Goal: Browse casually: Explore the website without a specific task or goal

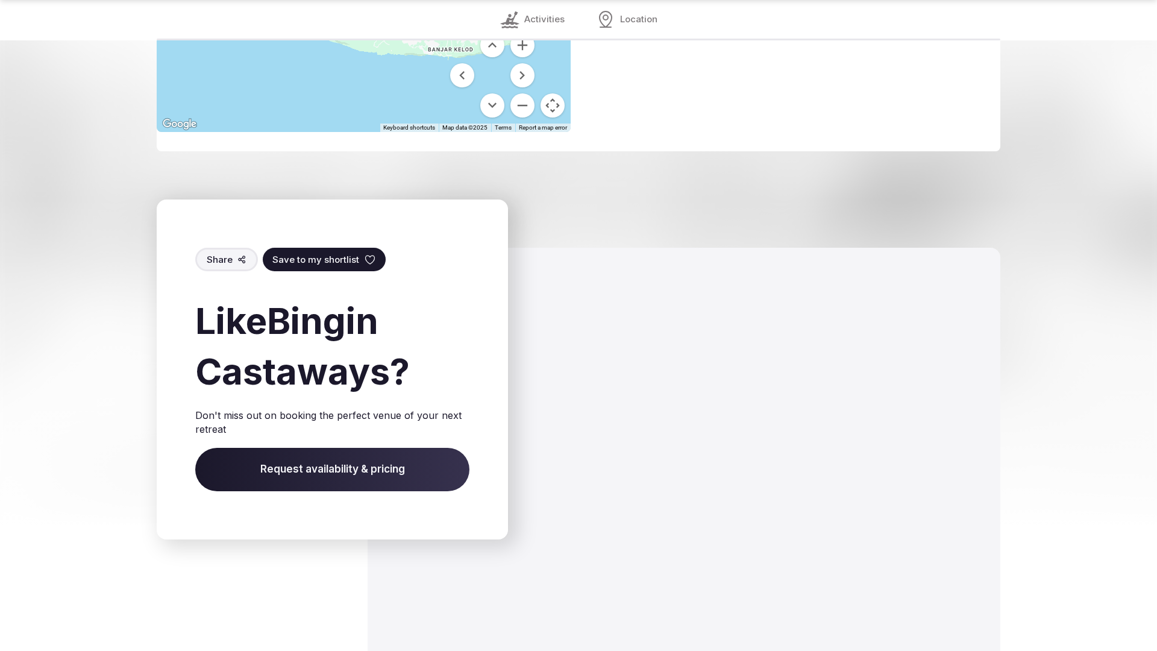
scroll to position [1686, 0]
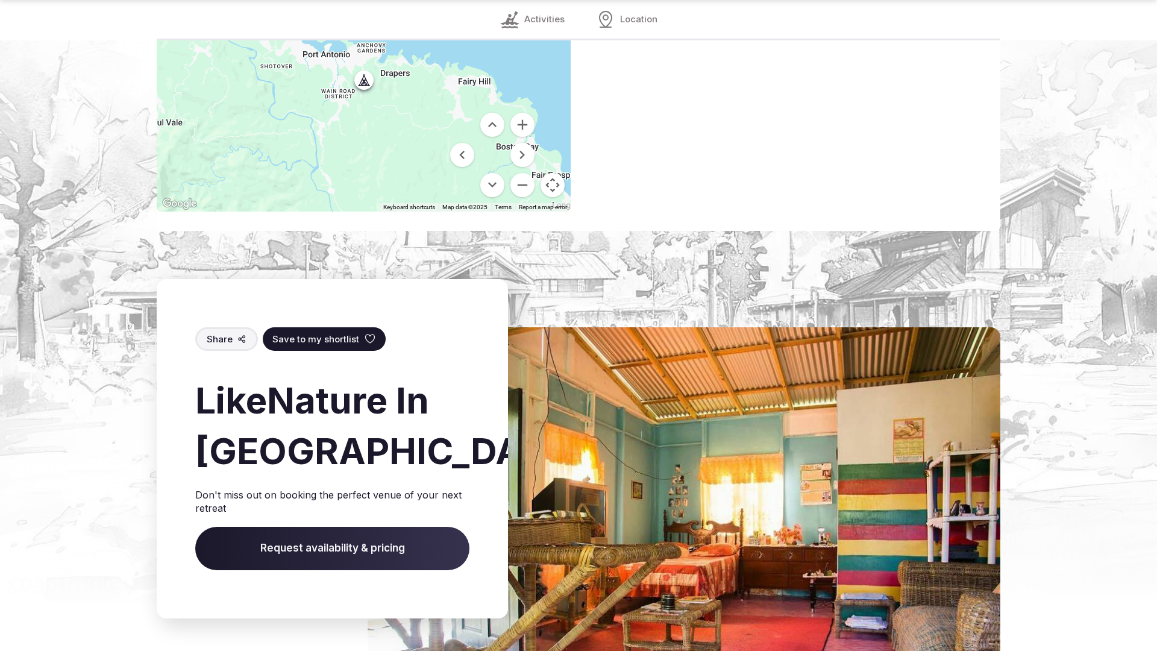
scroll to position [1764, 0]
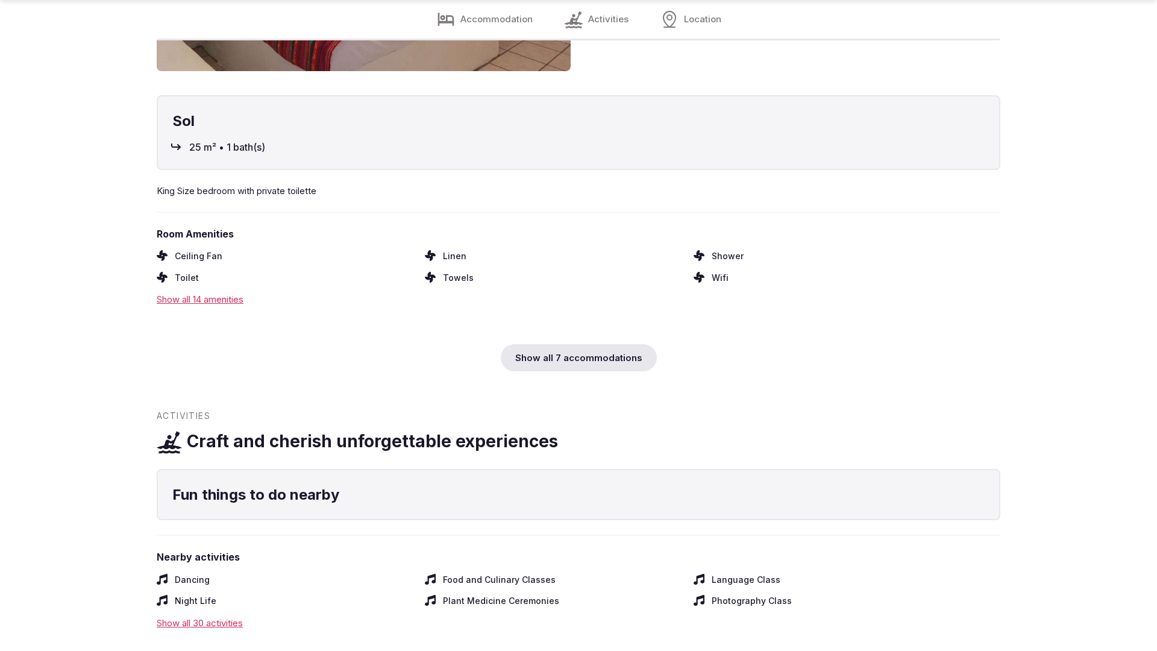
scroll to position [1801, 0]
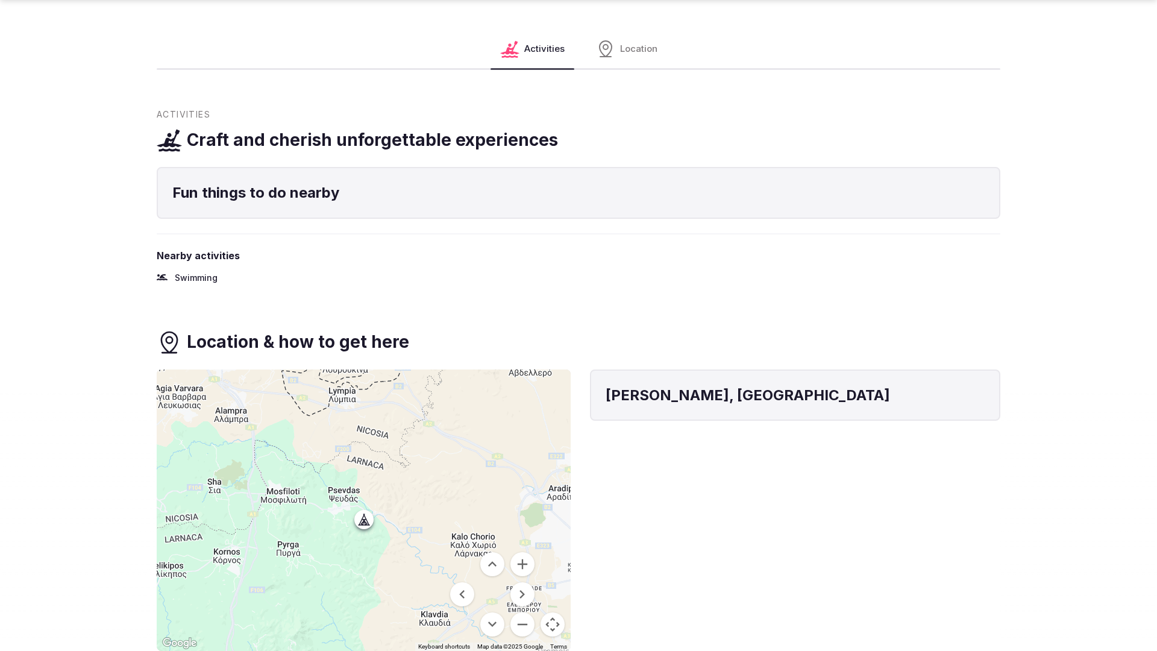
scroll to position [1632, 0]
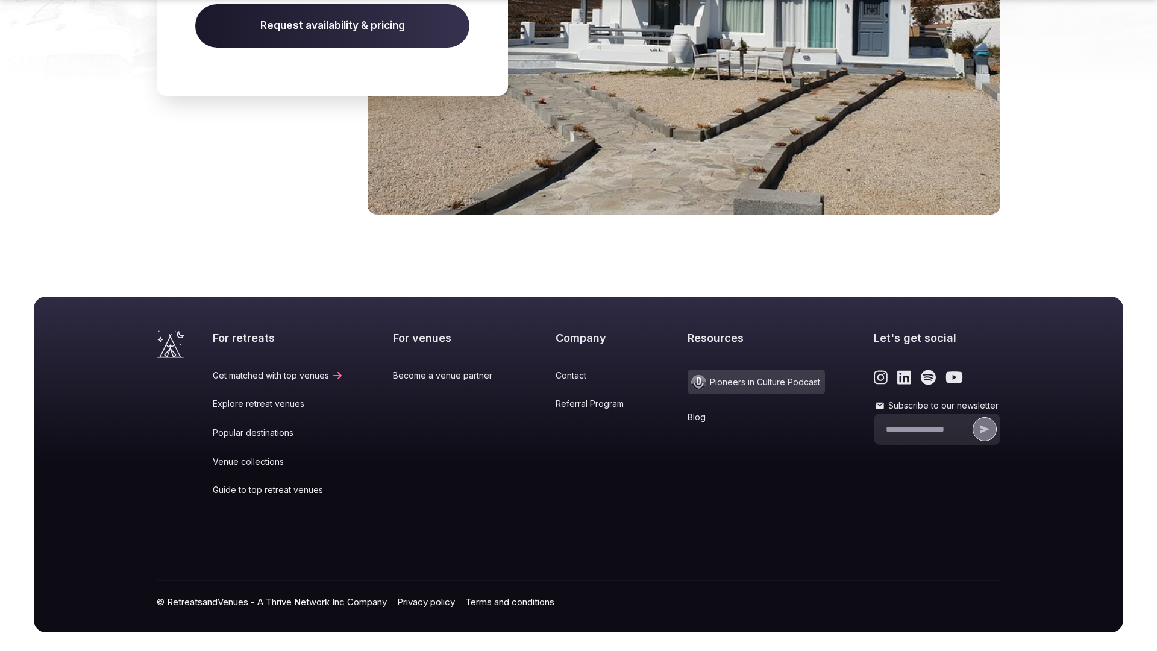
scroll to position [1816, 0]
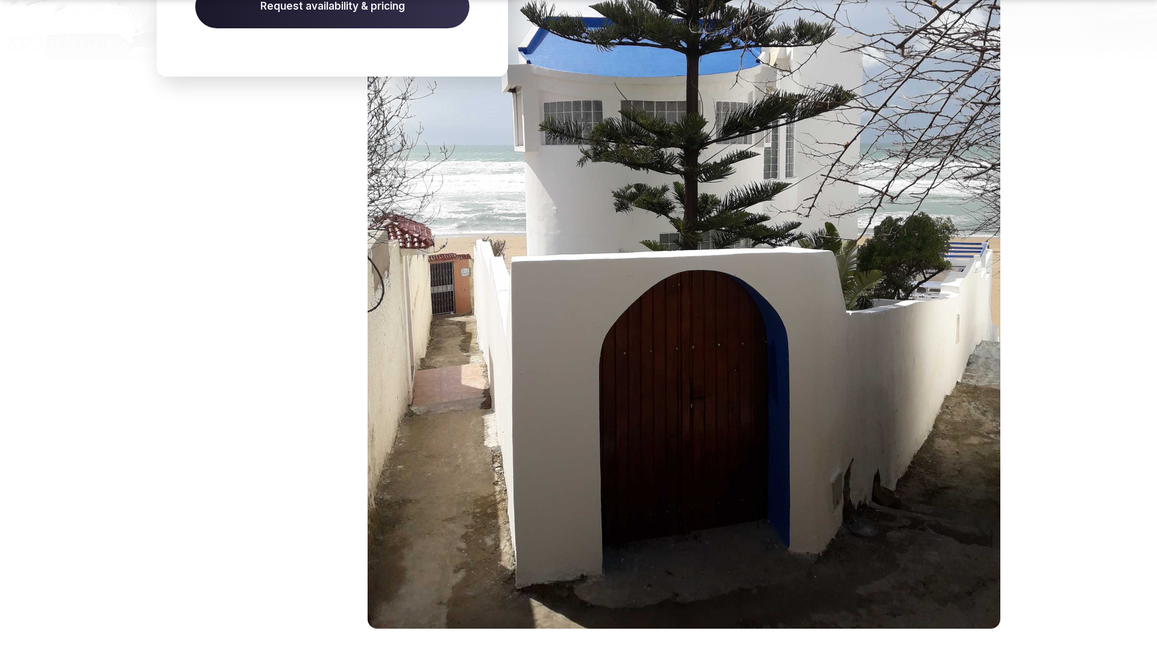
scroll to position [1645, 0]
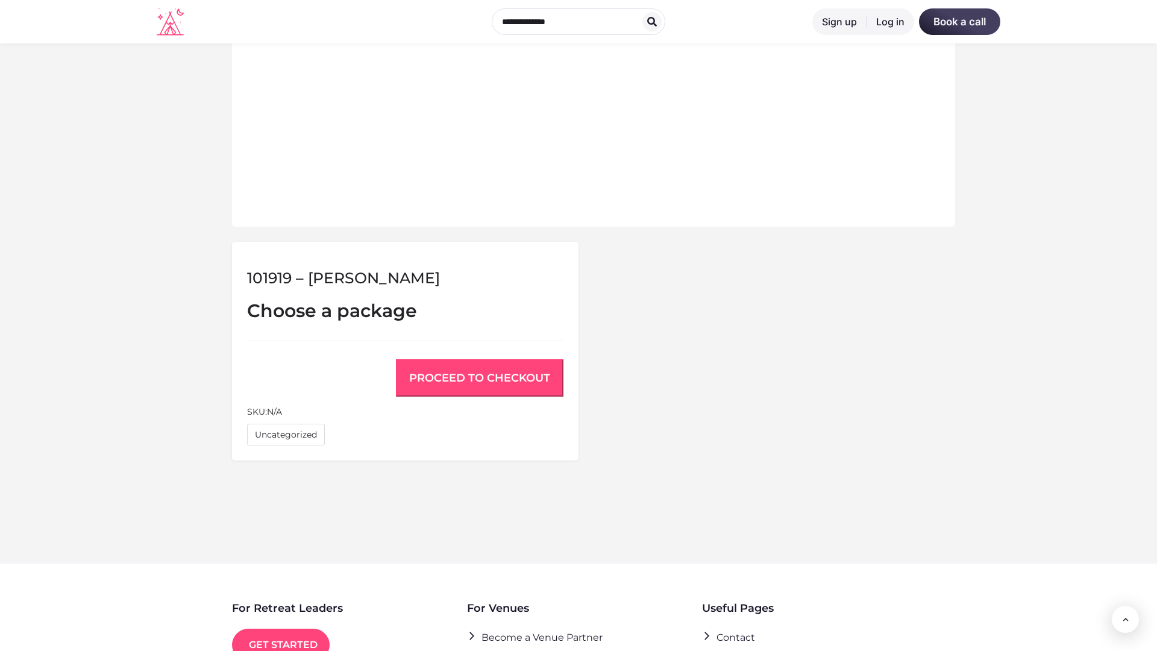
scroll to position [812, 0]
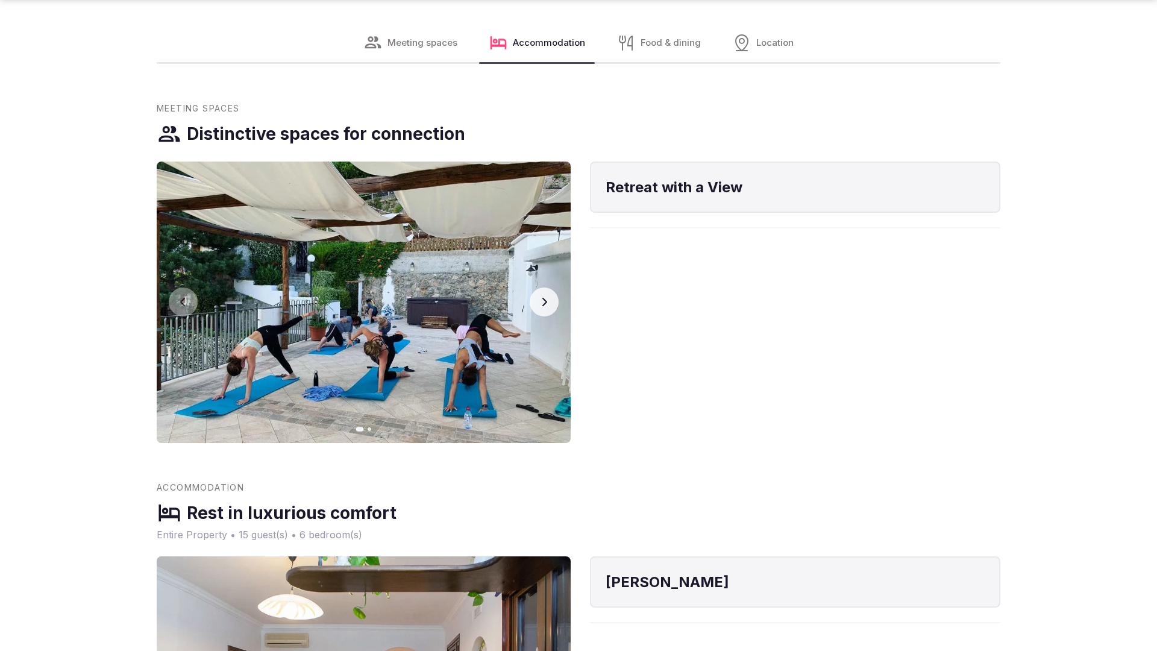
scroll to position [2426, 0]
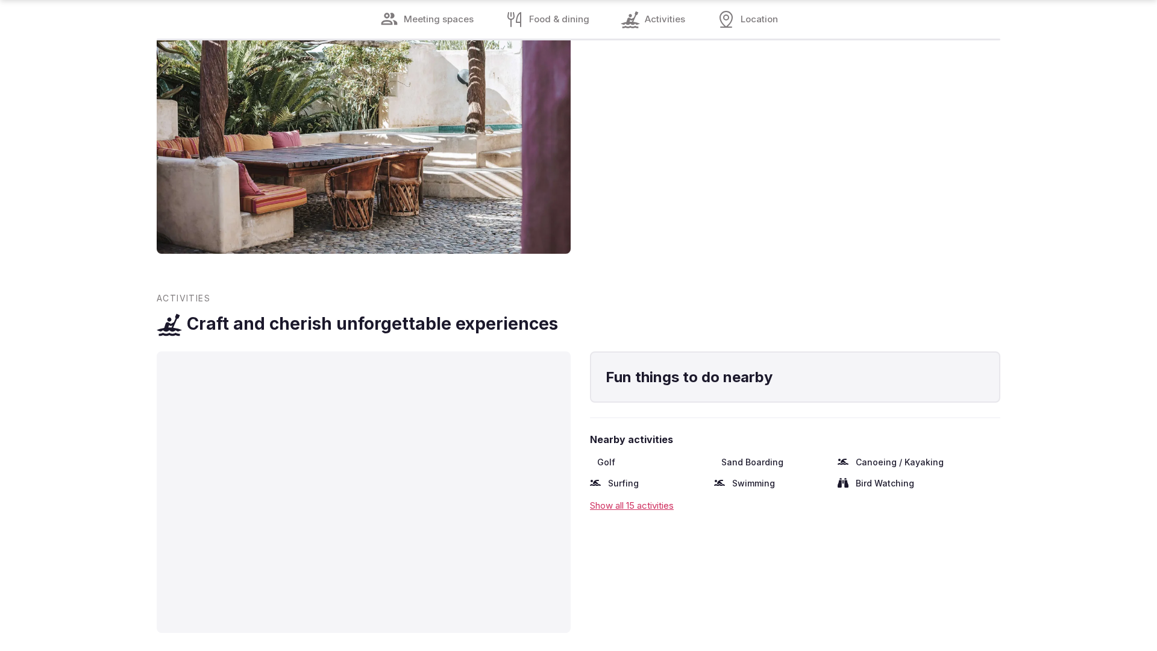
scroll to position [2426, 0]
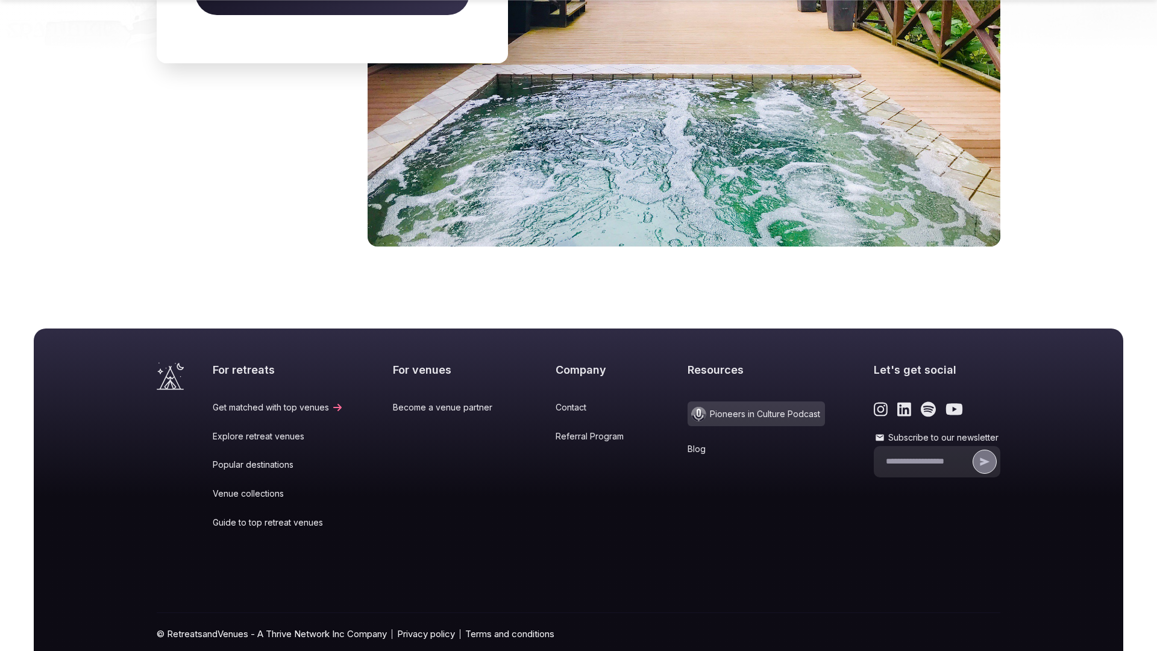
scroll to position [1845, 0]
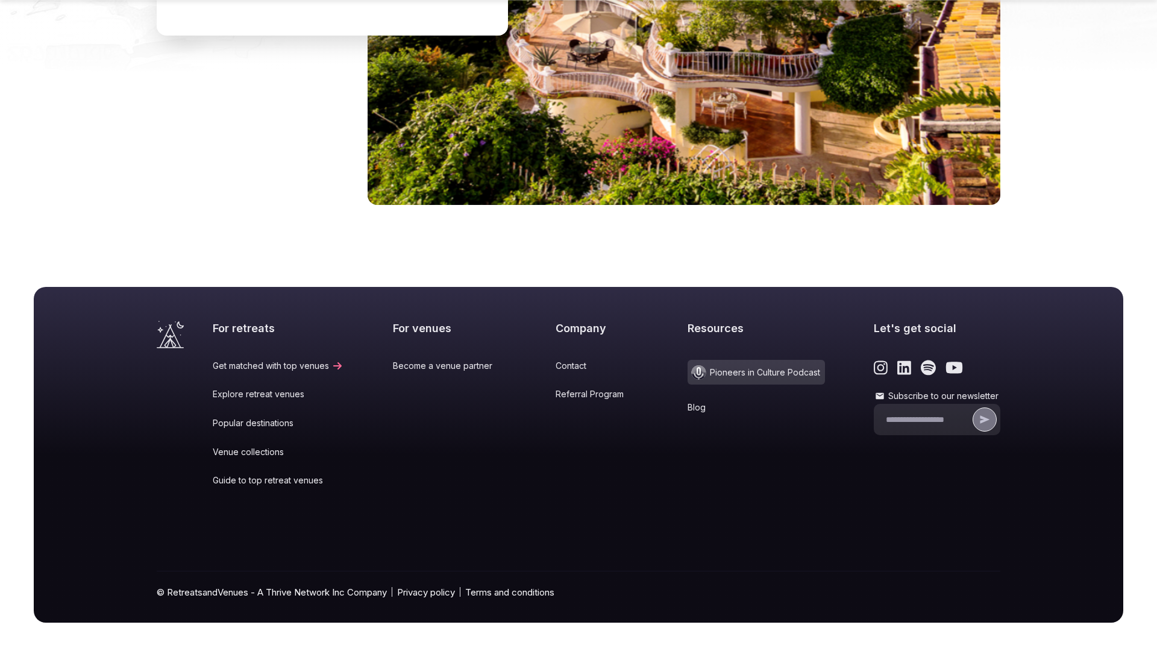
scroll to position [1806, 0]
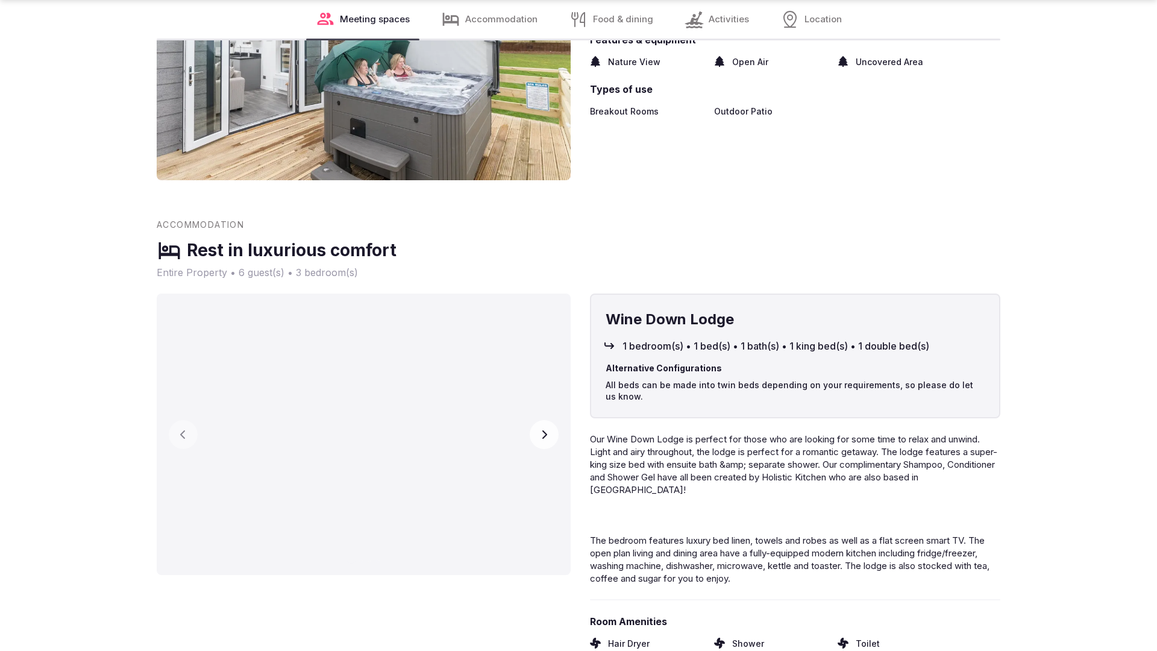
scroll to position [2425, 0]
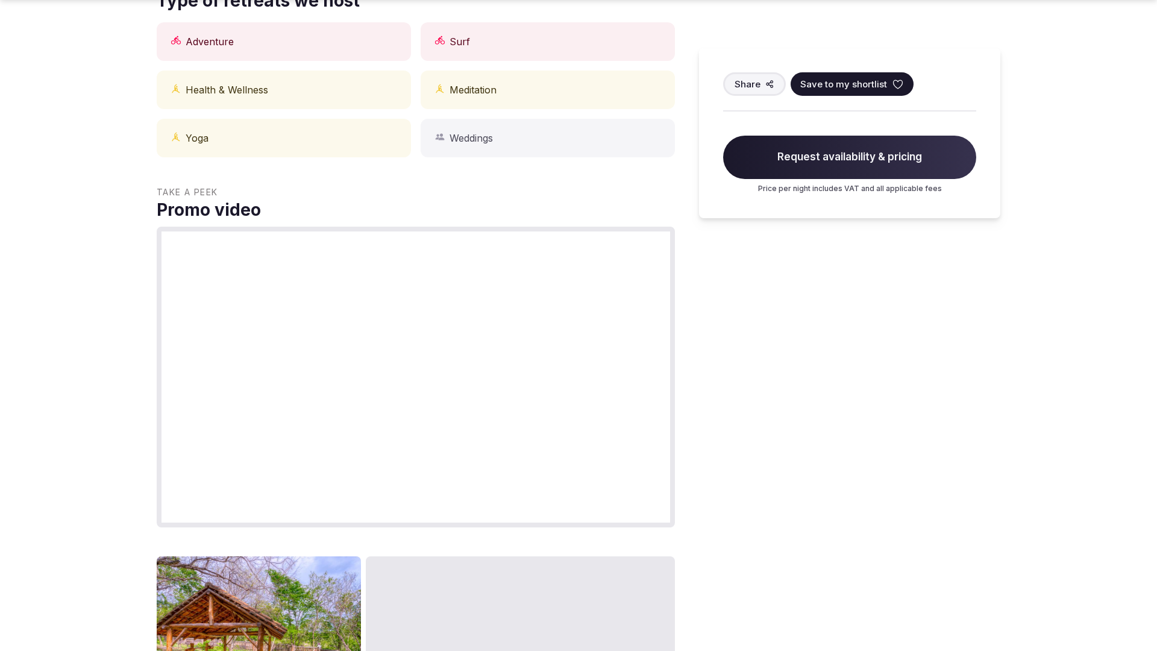
scroll to position [1180, 0]
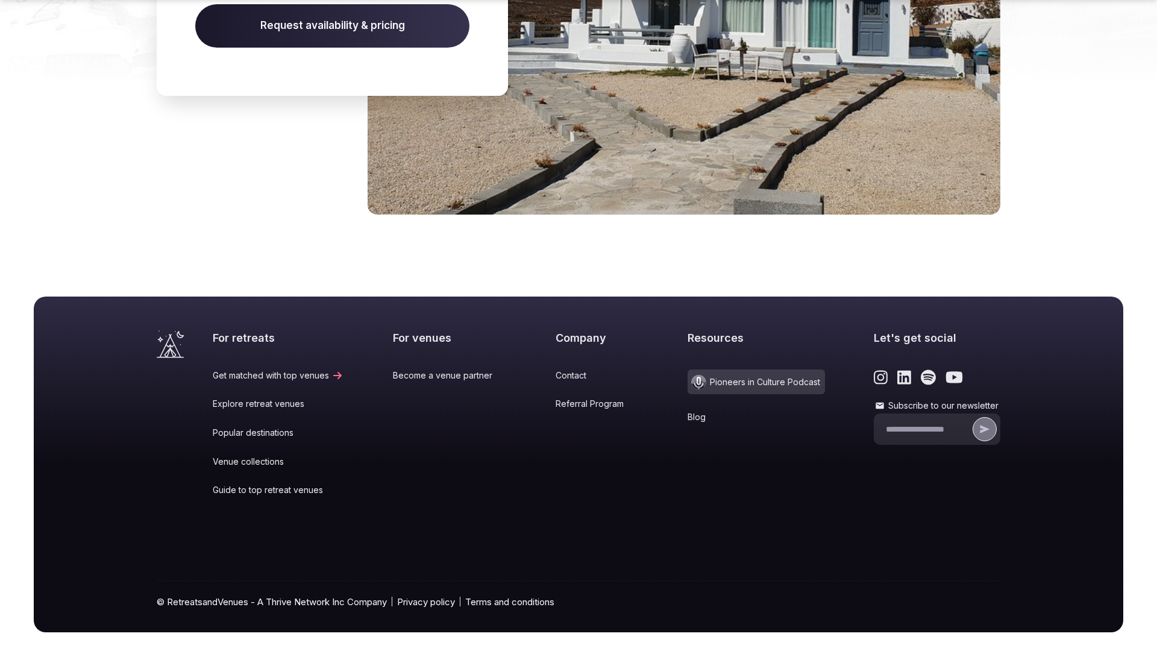
scroll to position [1816, 0]
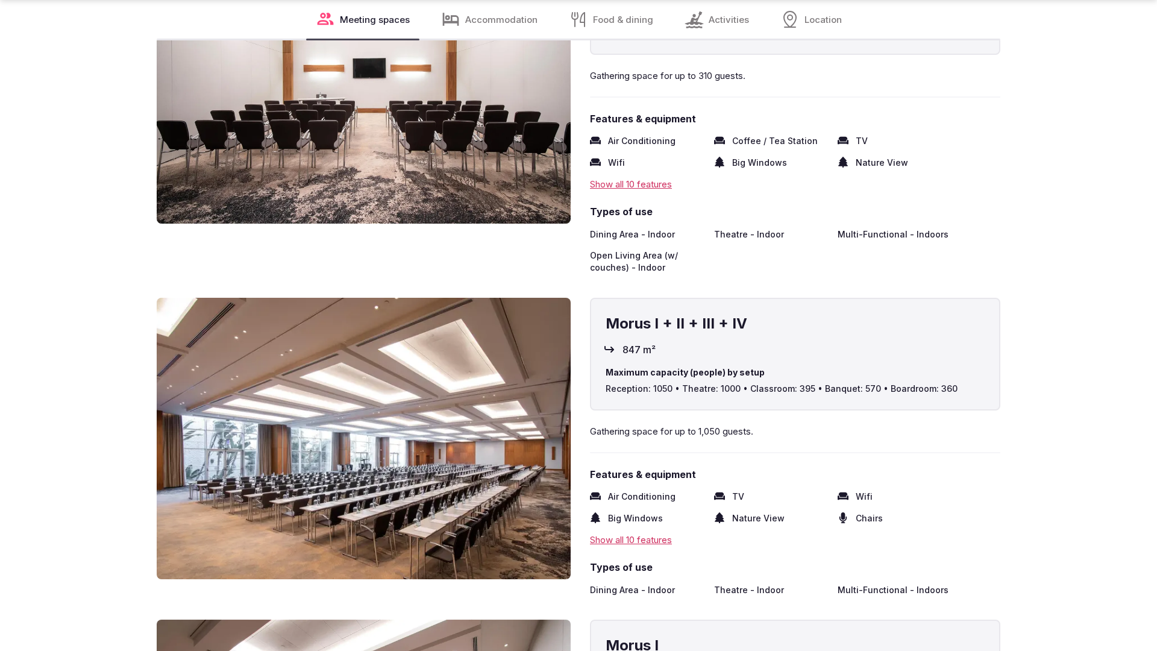
scroll to position [2426, 0]
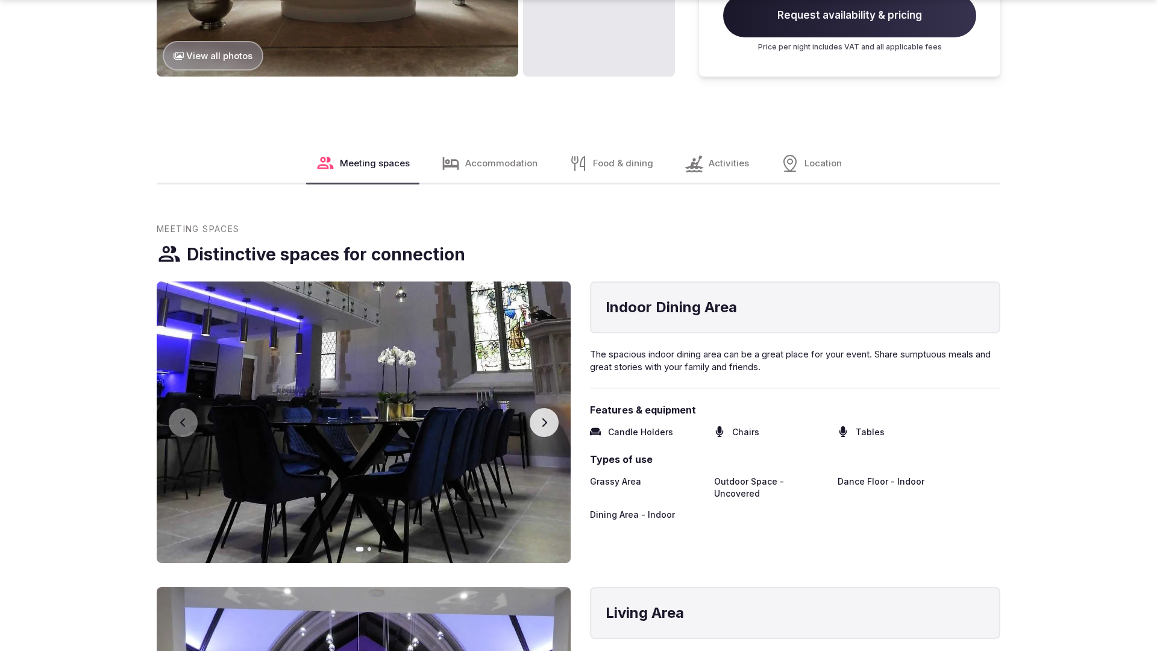
scroll to position [2426, 0]
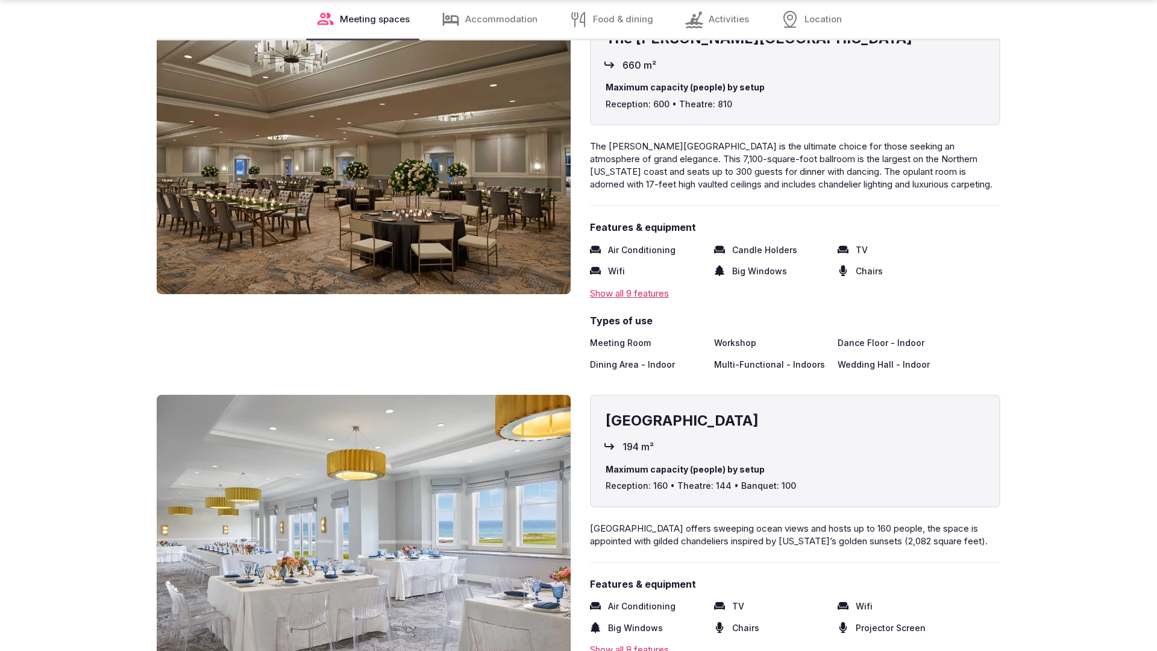
scroll to position [2426, 0]
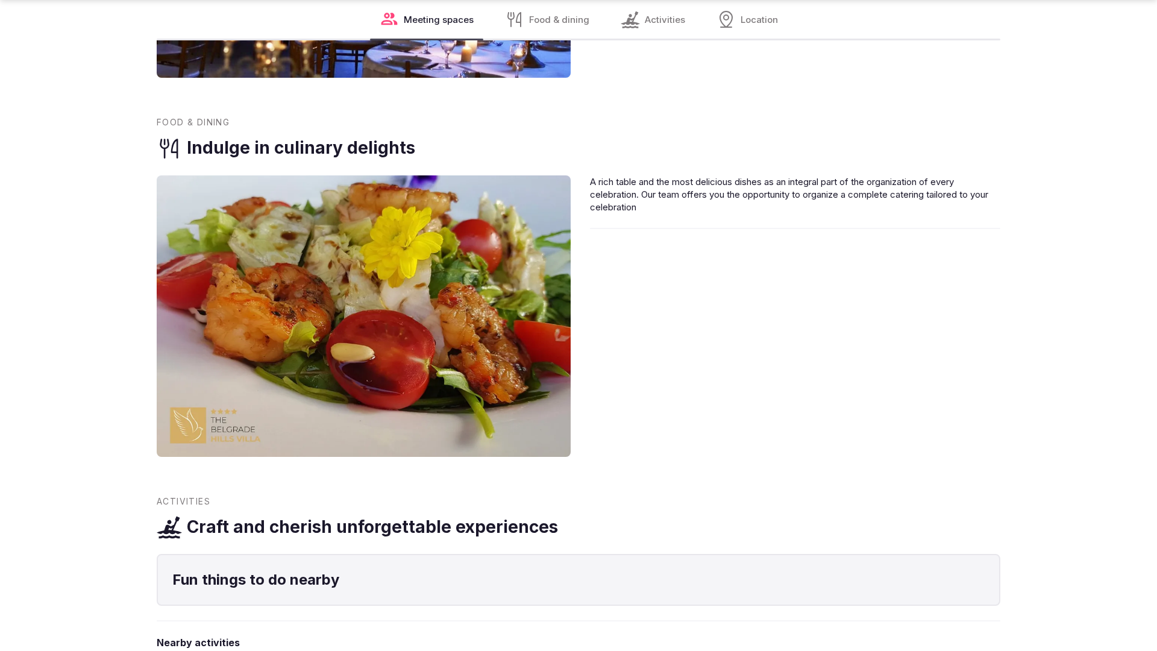
scroll to position [1765, 0]
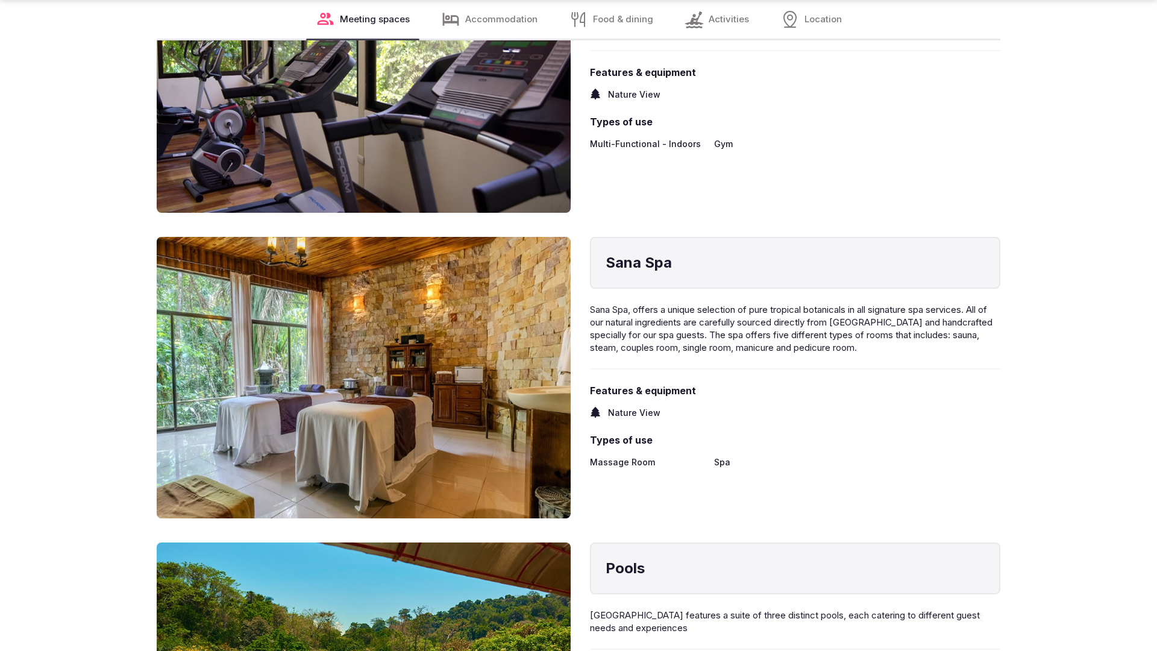
scroll to position [2426, 0]
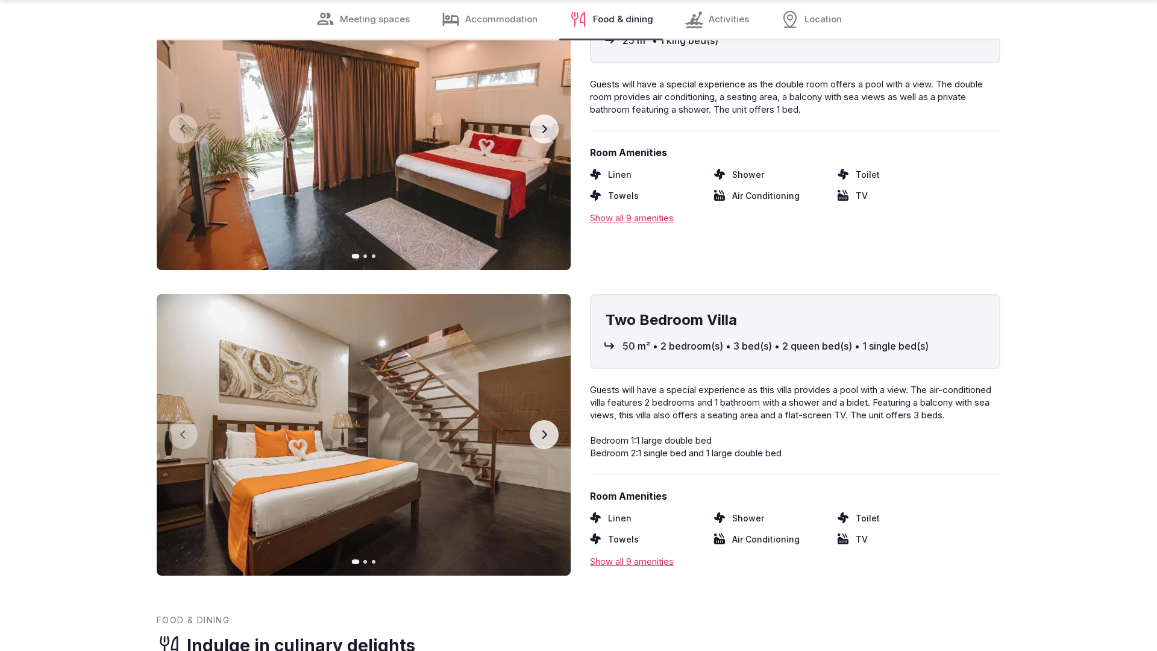
scroll to position [2426, 0]
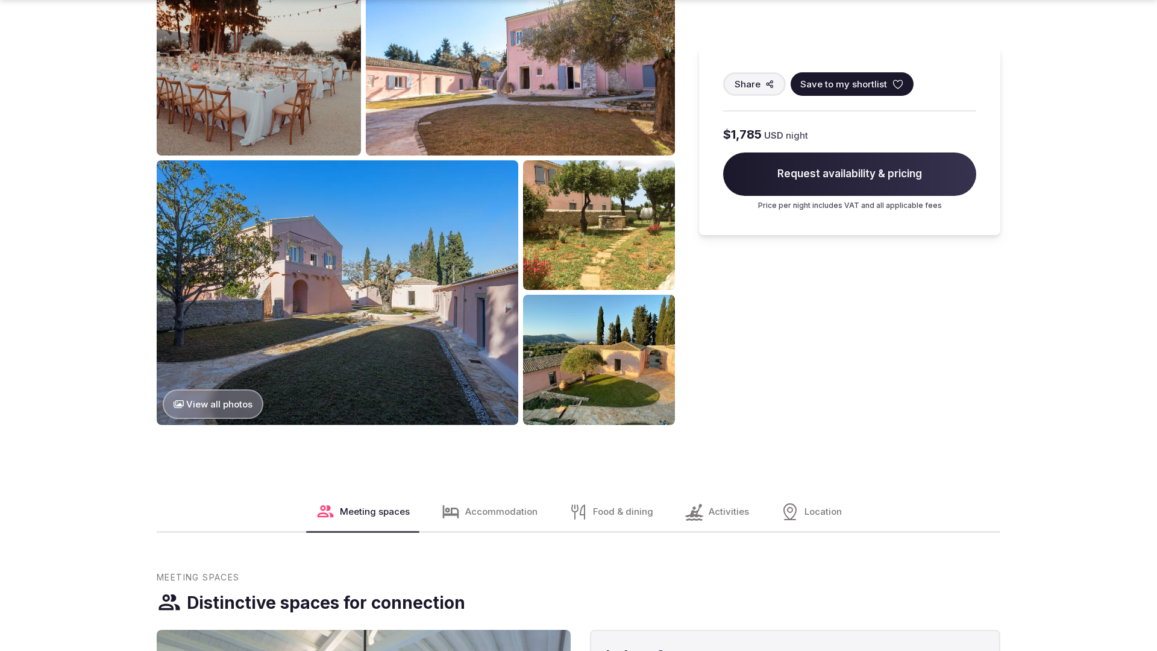
scroll to position [1841, 0]
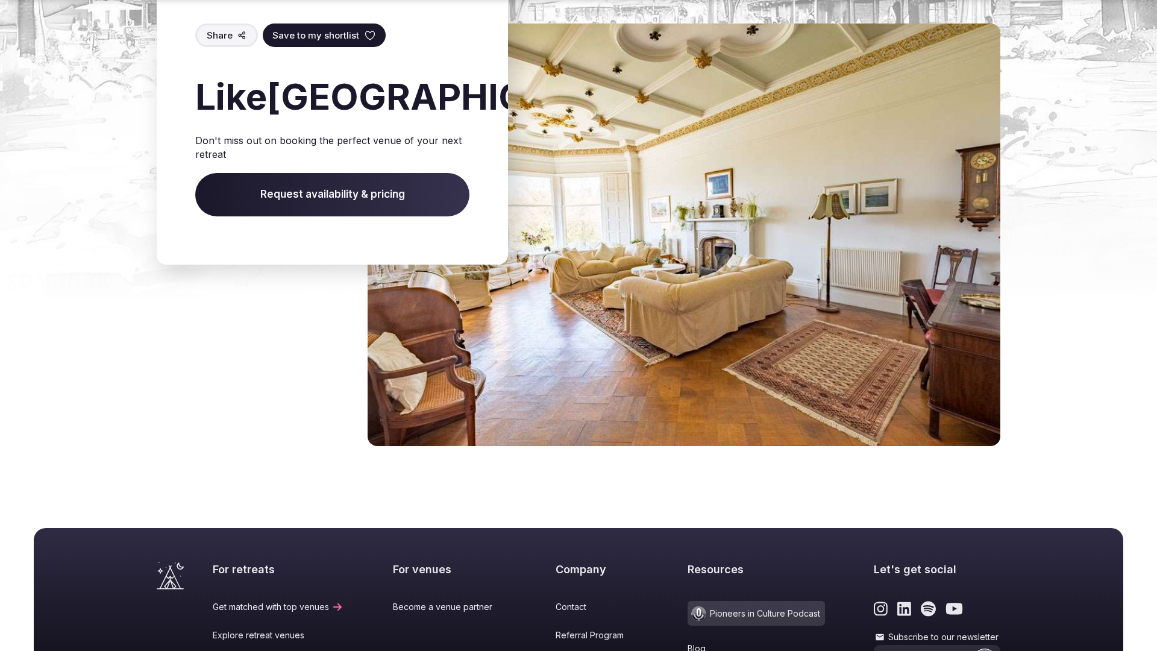
scroll to position [1462, 0]
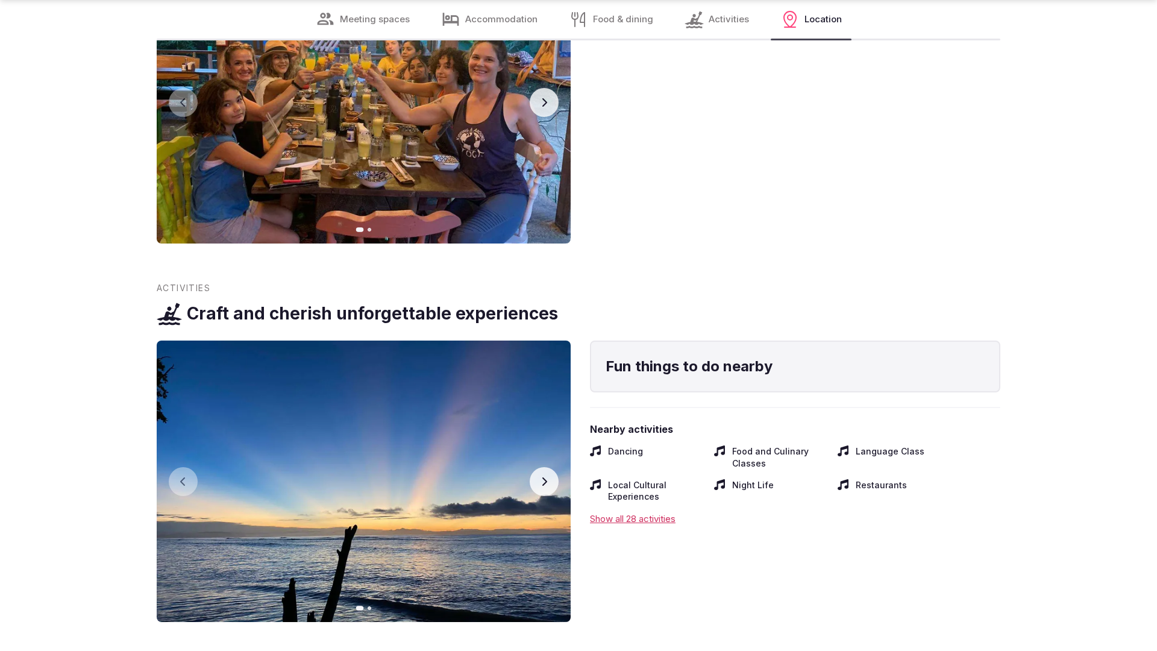
scroll to position [2386, 0]
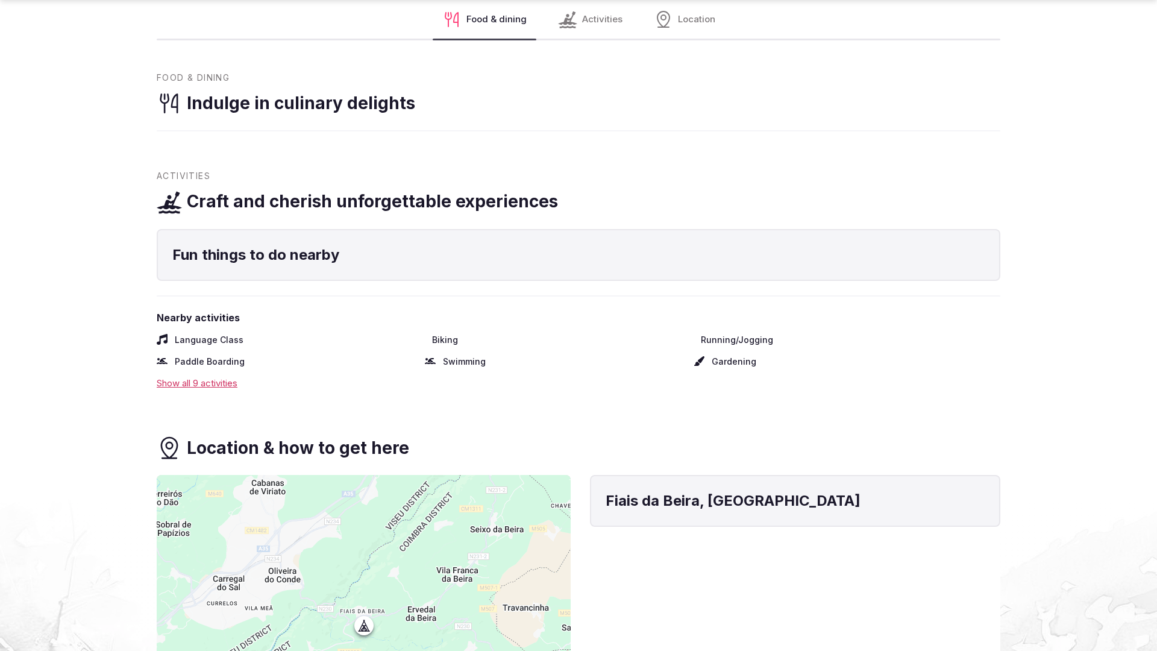
scroll to position [1801, 0]
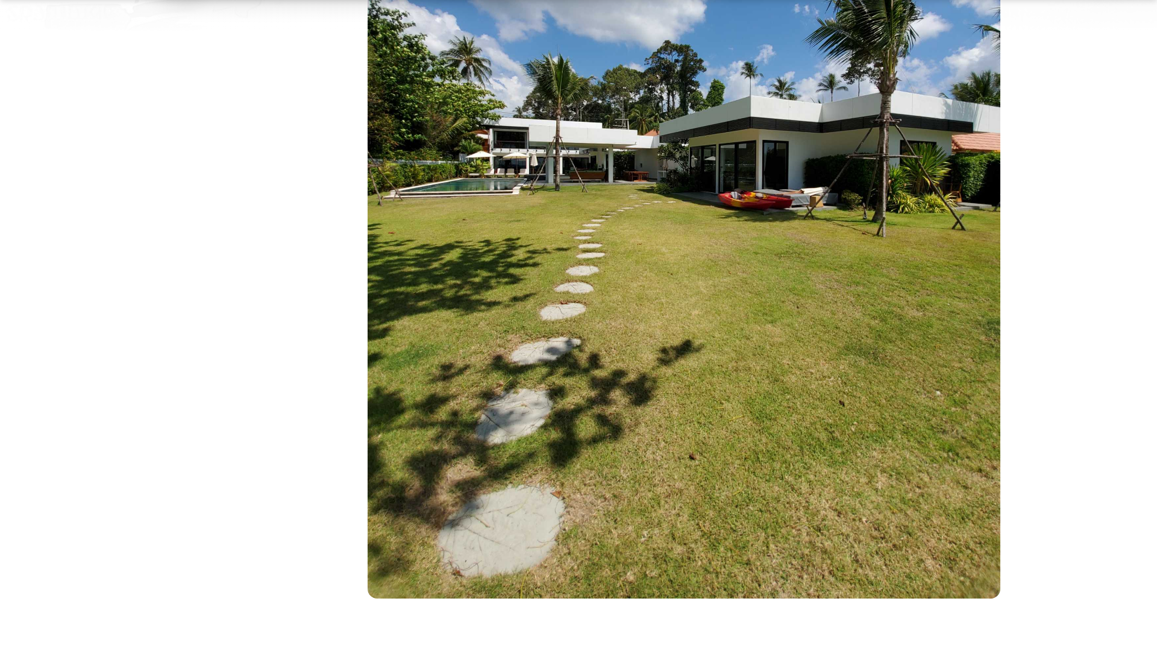
scroll to position [2200, 0]
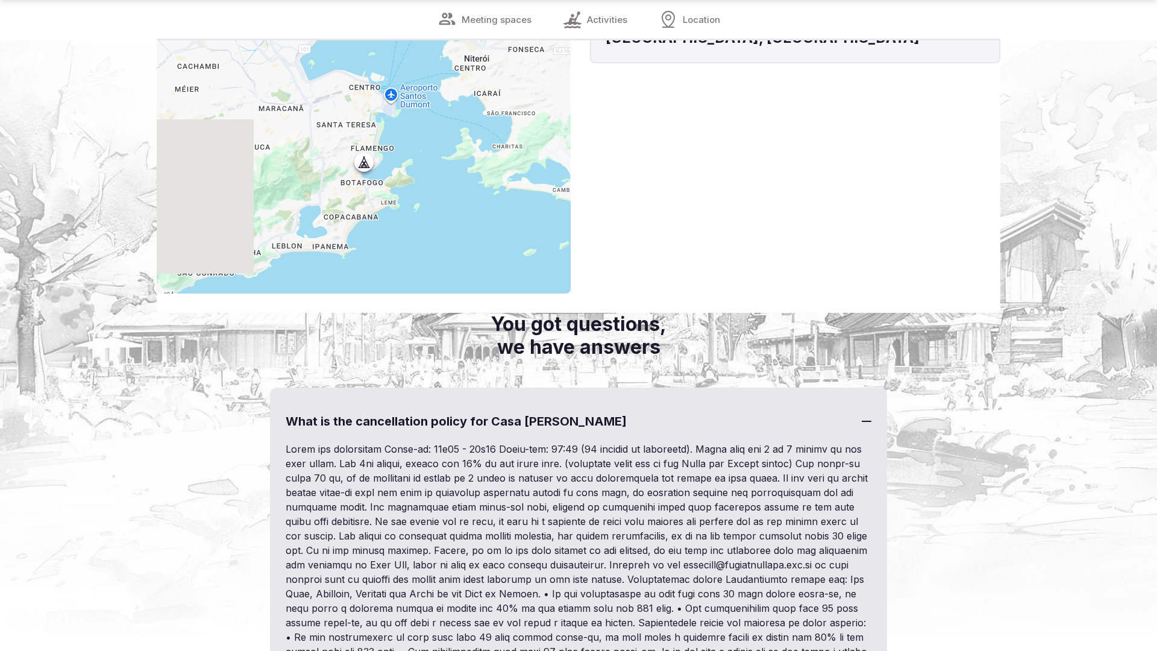
scroll to position [1179, 0]
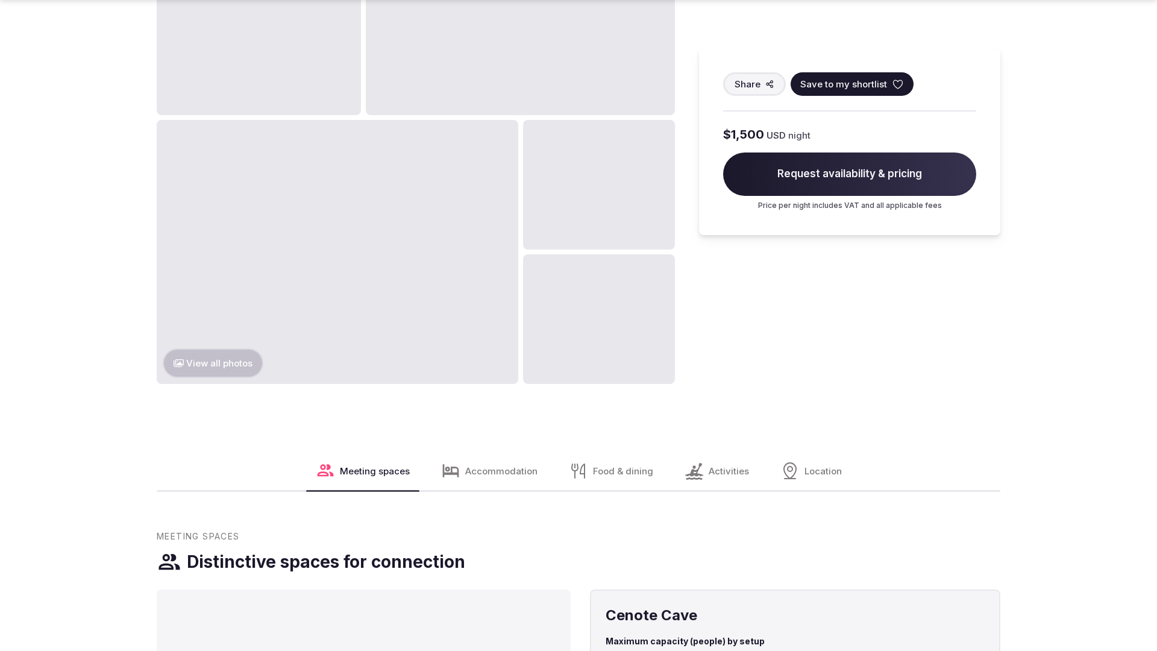
scroll to position [1841, 0]
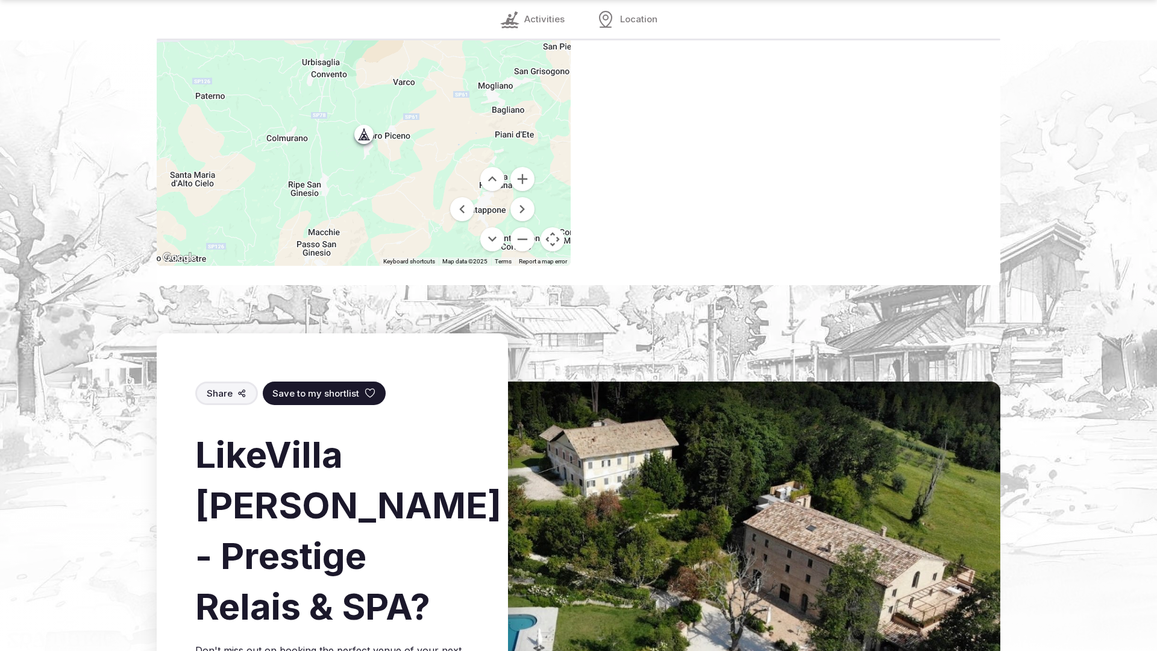
scroll to position [1736, 0]
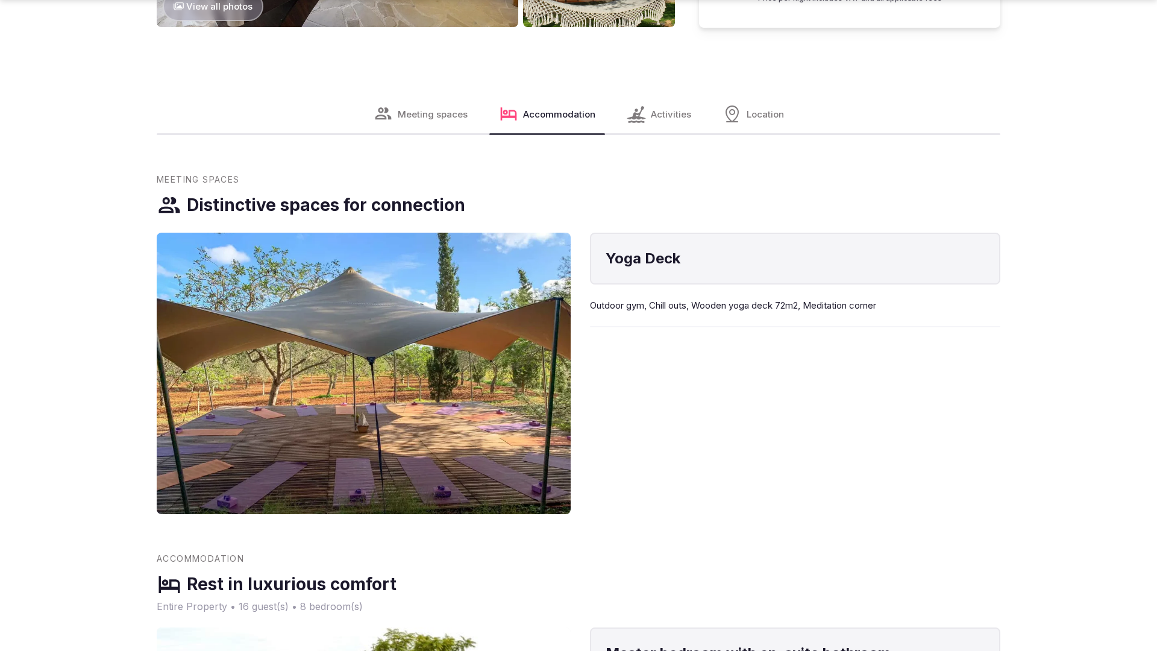
scroll to position [1841, 0]
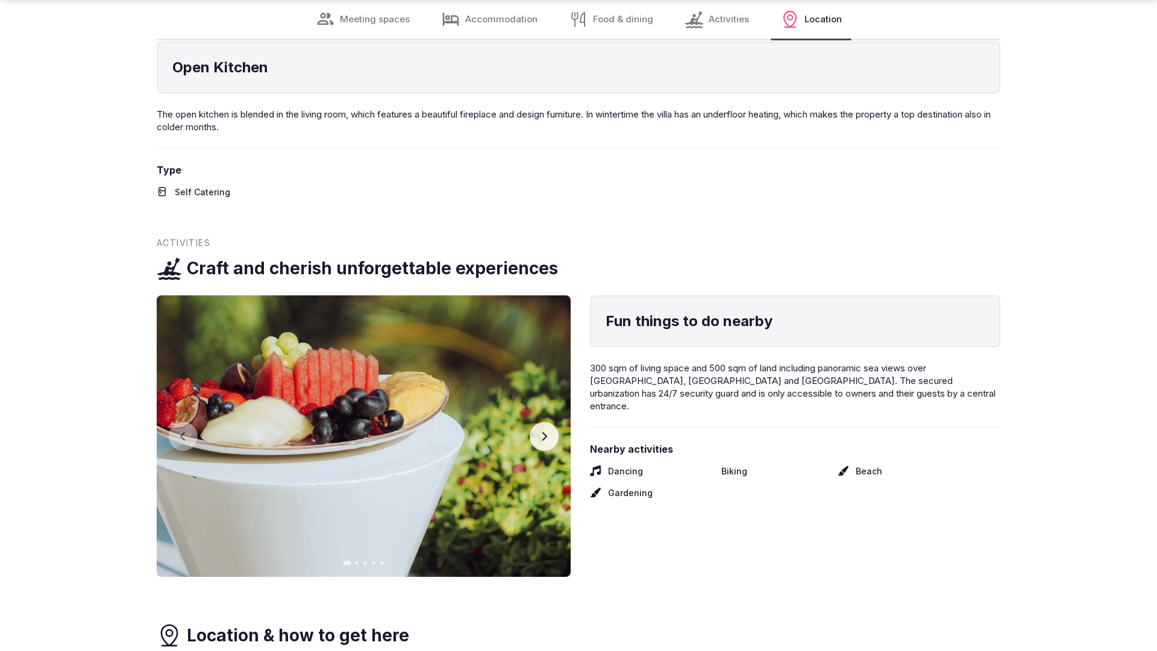
scroll to position [2383, 0]
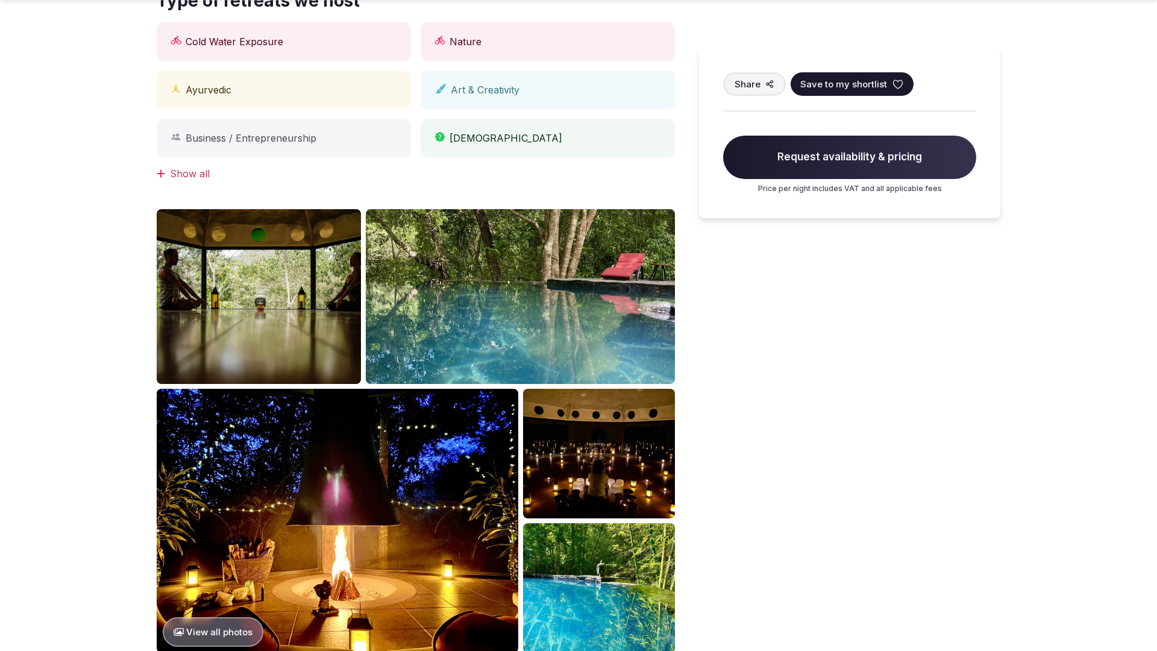
scroll to position [1215, 0]
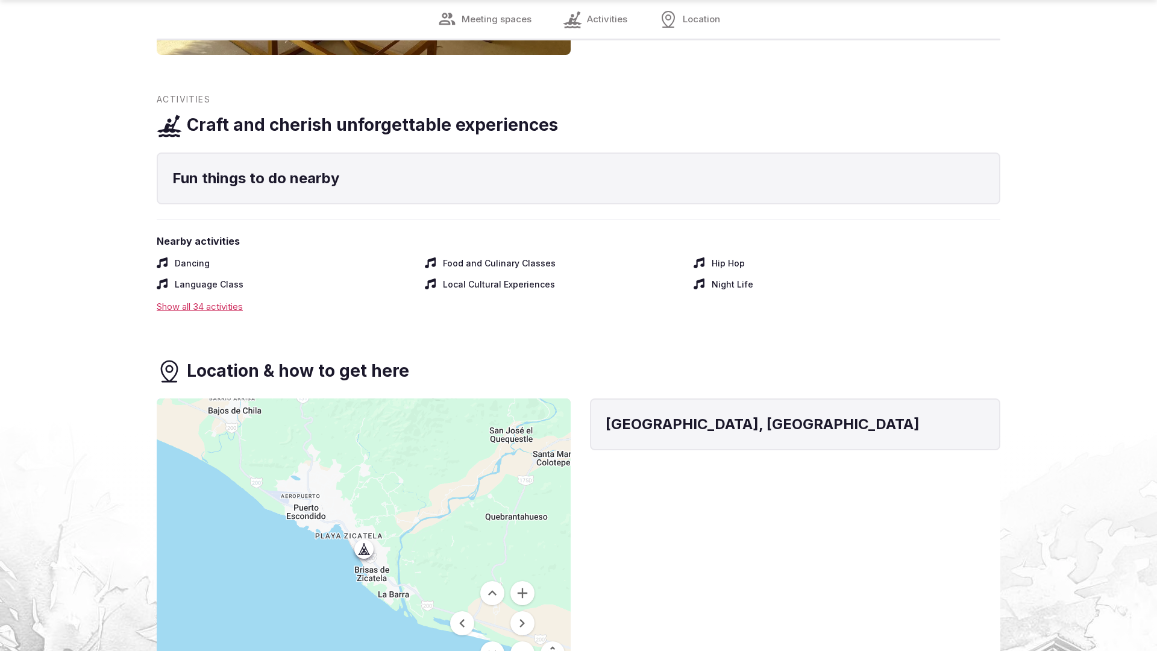
scroll to position [1801, 0]
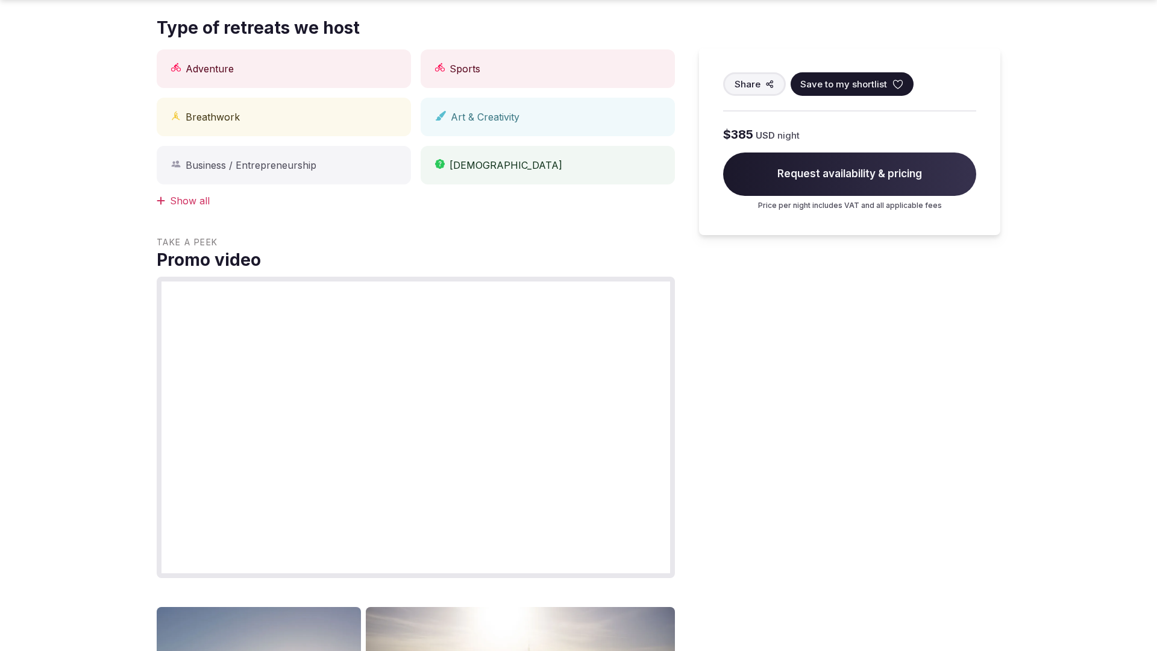
scroll to position [1841, 0]
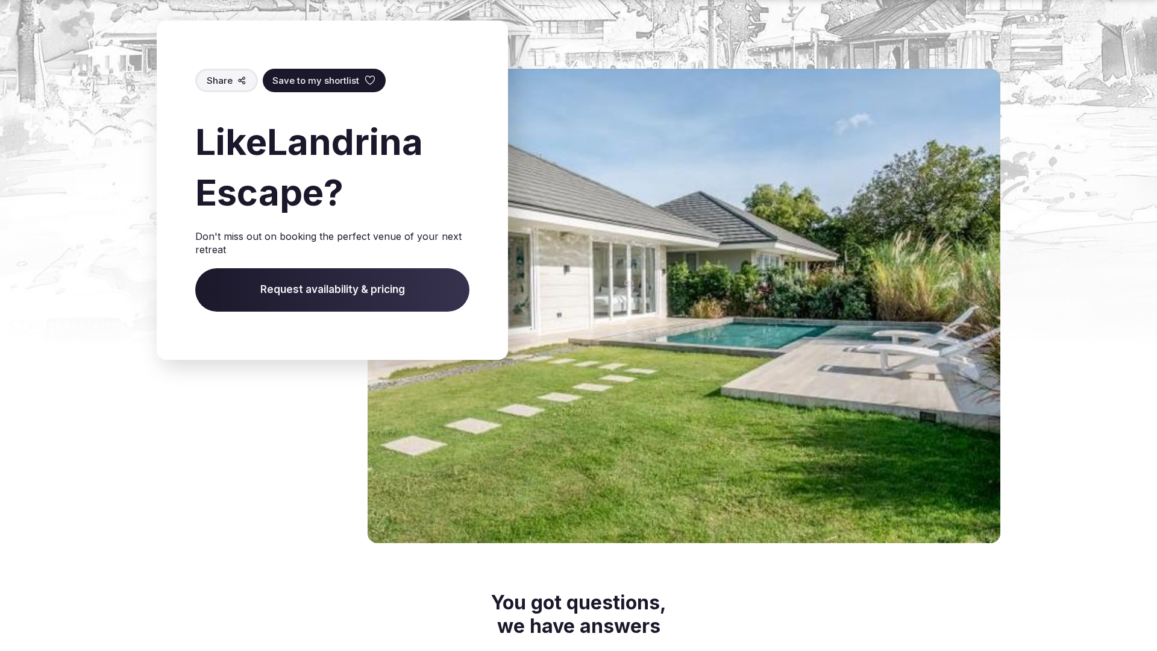
scroll to position [2426, 0]
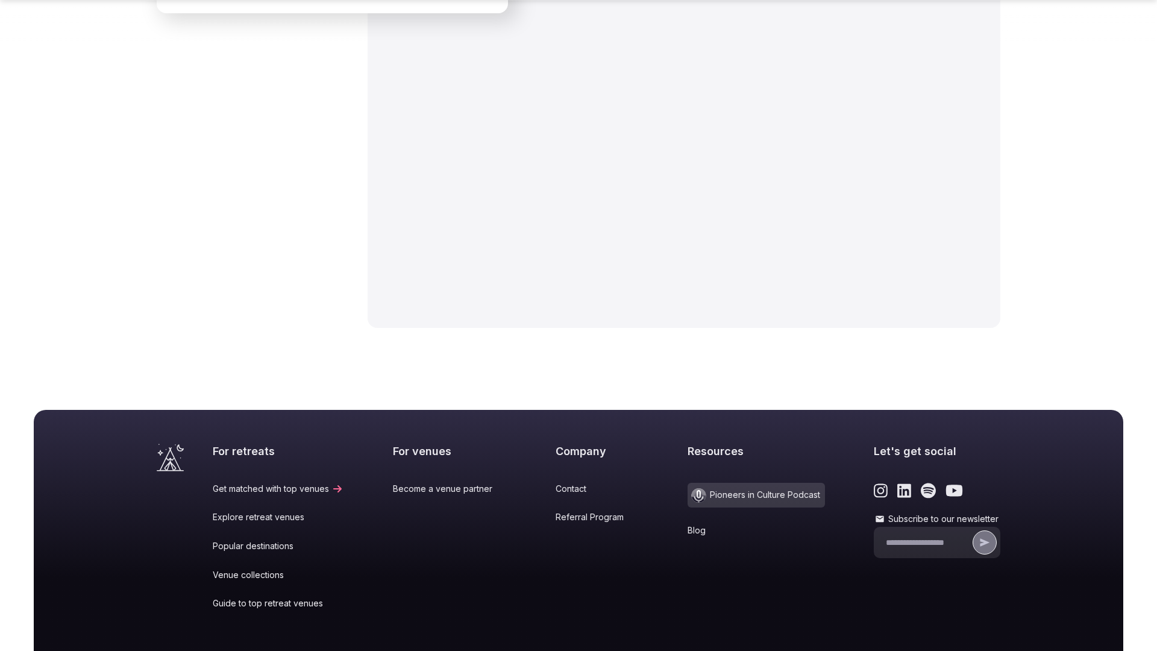
scroll to position [1929, 0]
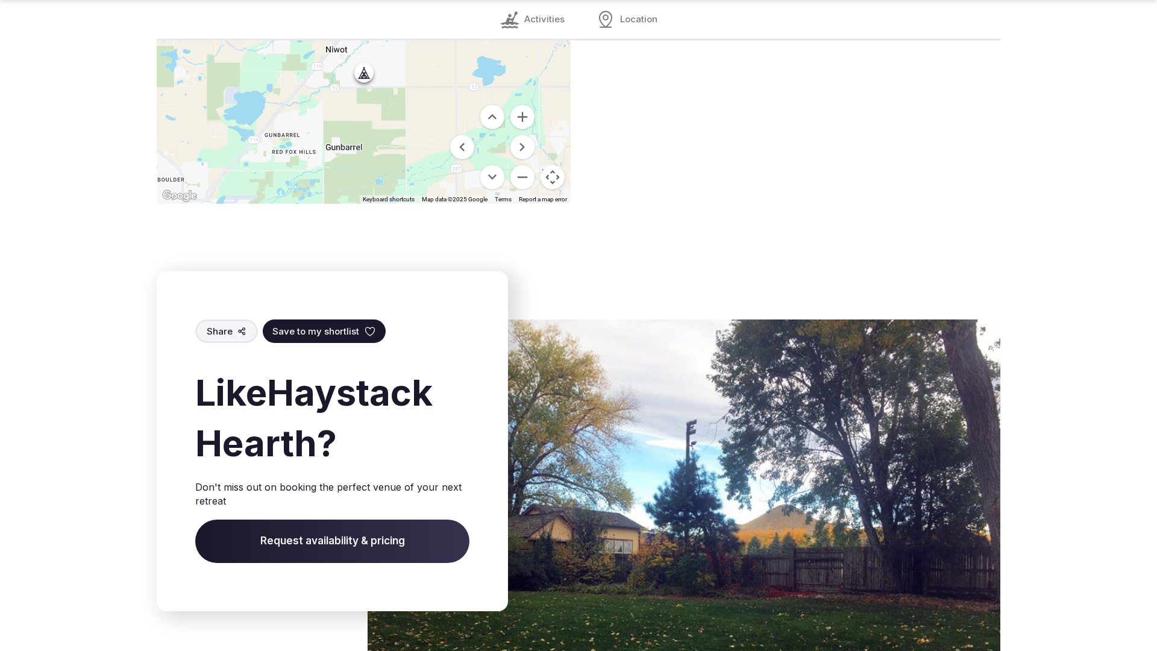
scroll to position [1796, 0]
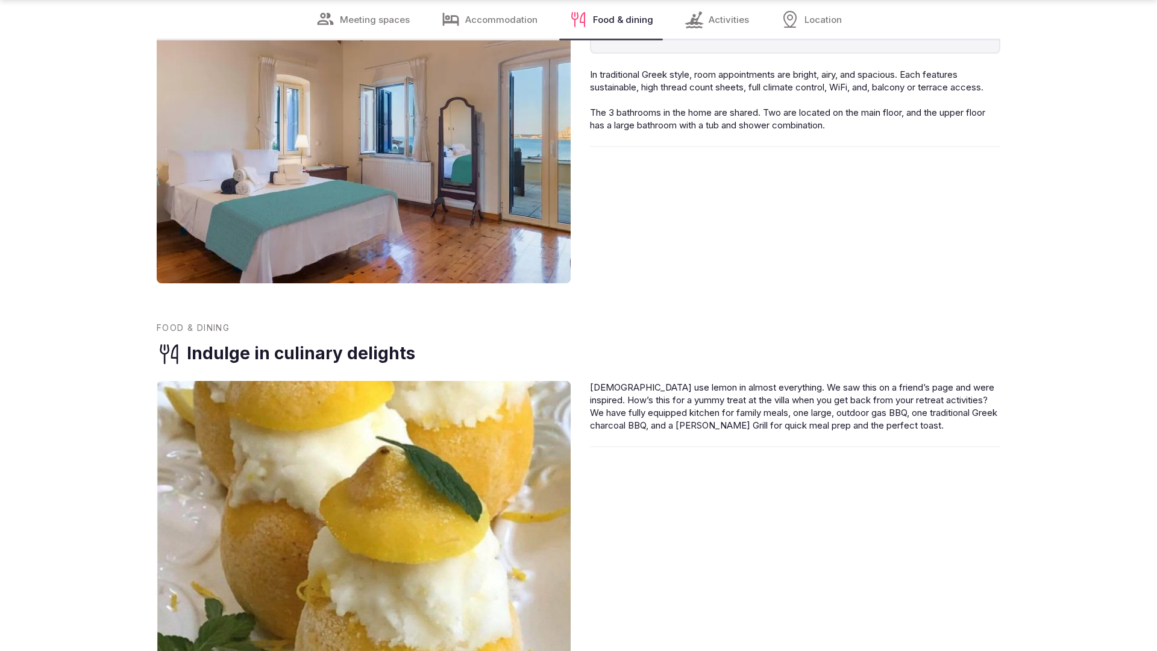
scroll to position [2426, 0]
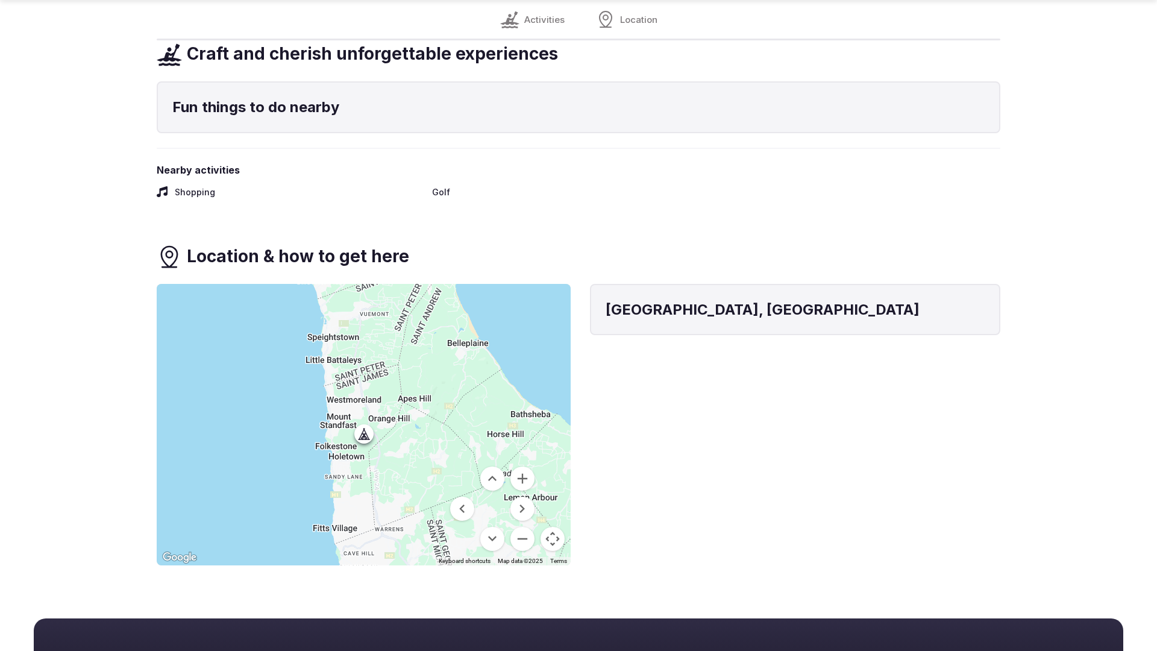
scroll to position [927, 0]
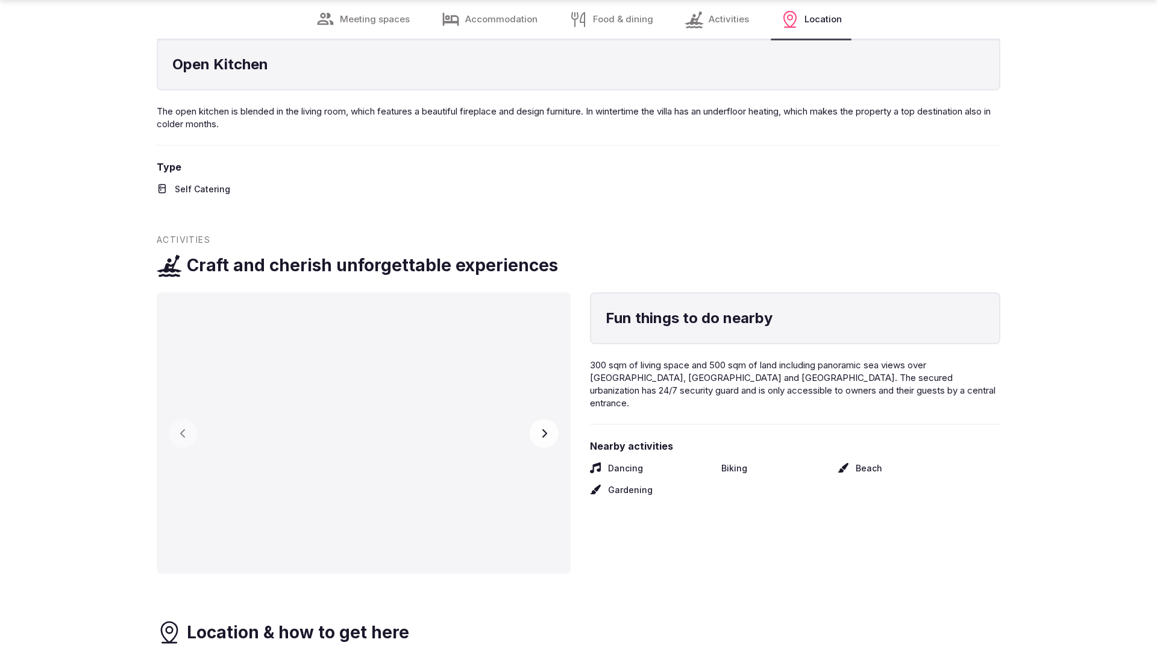
scroll to position [2386, 0]
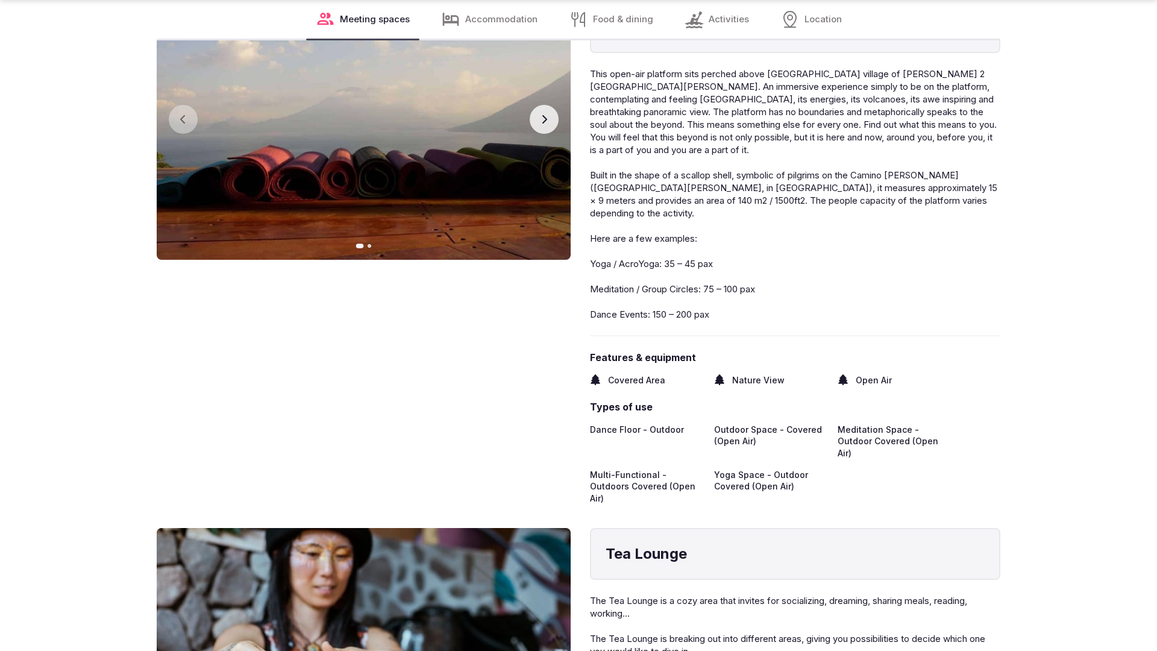
scroll to position [2425, 0]
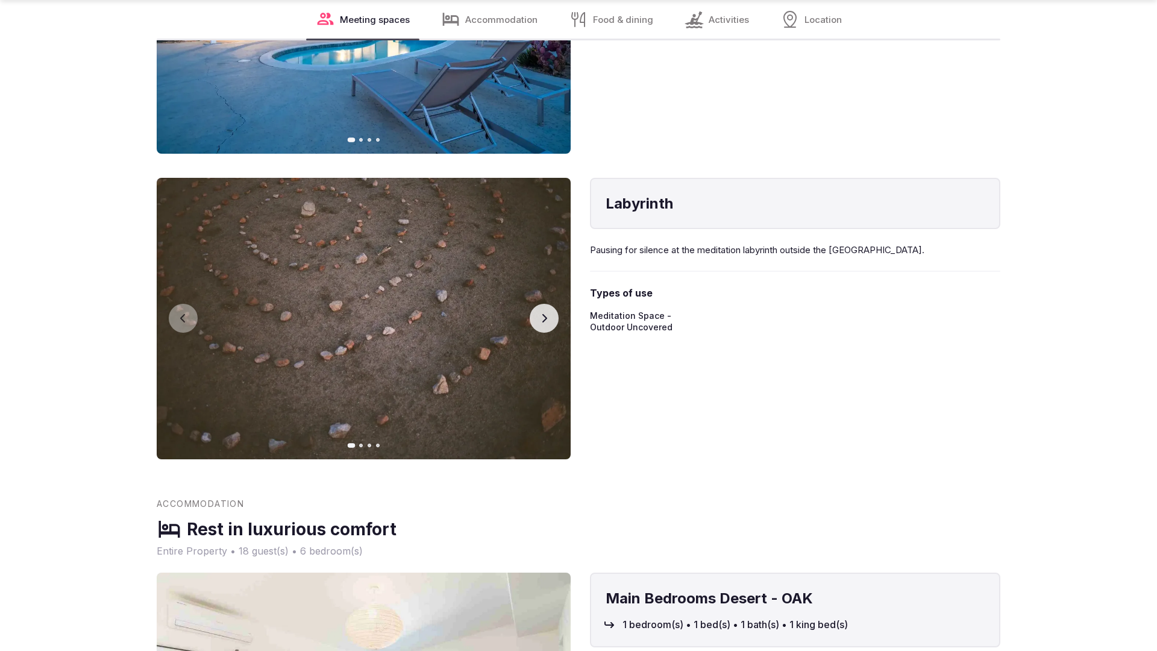
scroll to position [2426, 0]
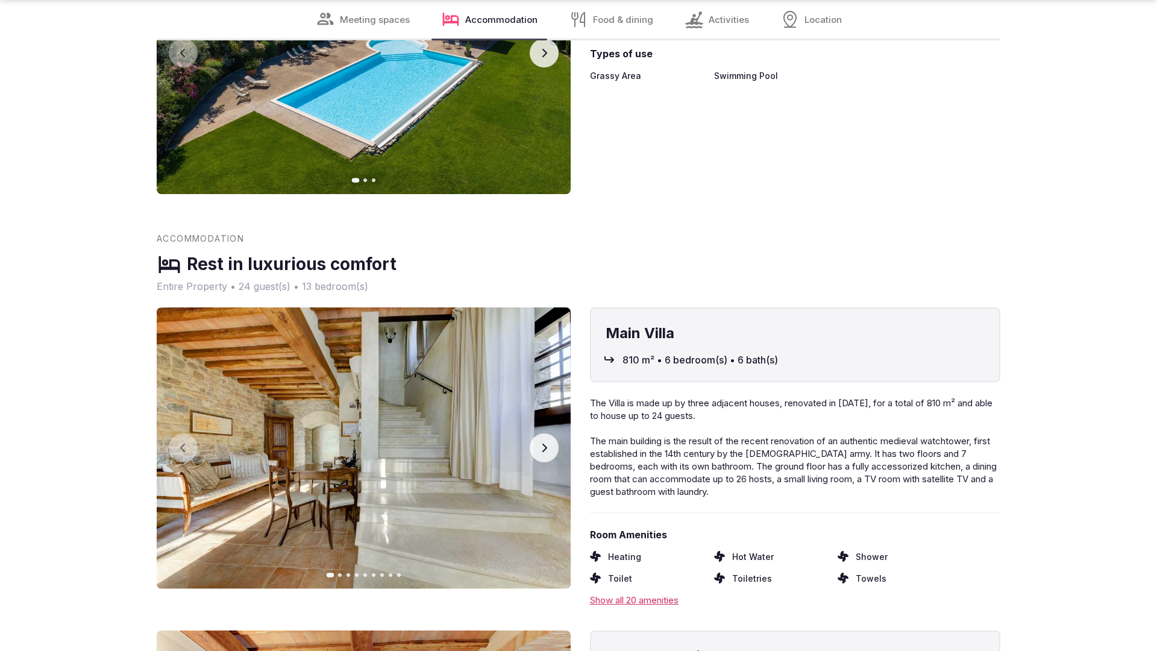
scroll to position [2426, 0]
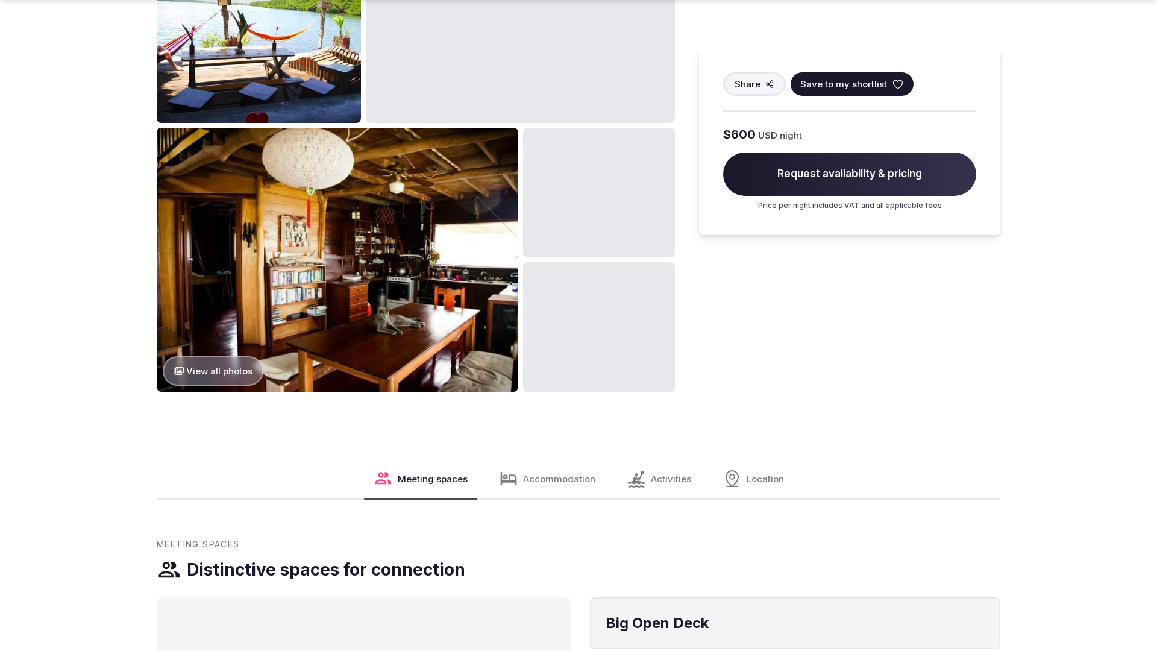
scroll to position [1833, 0]
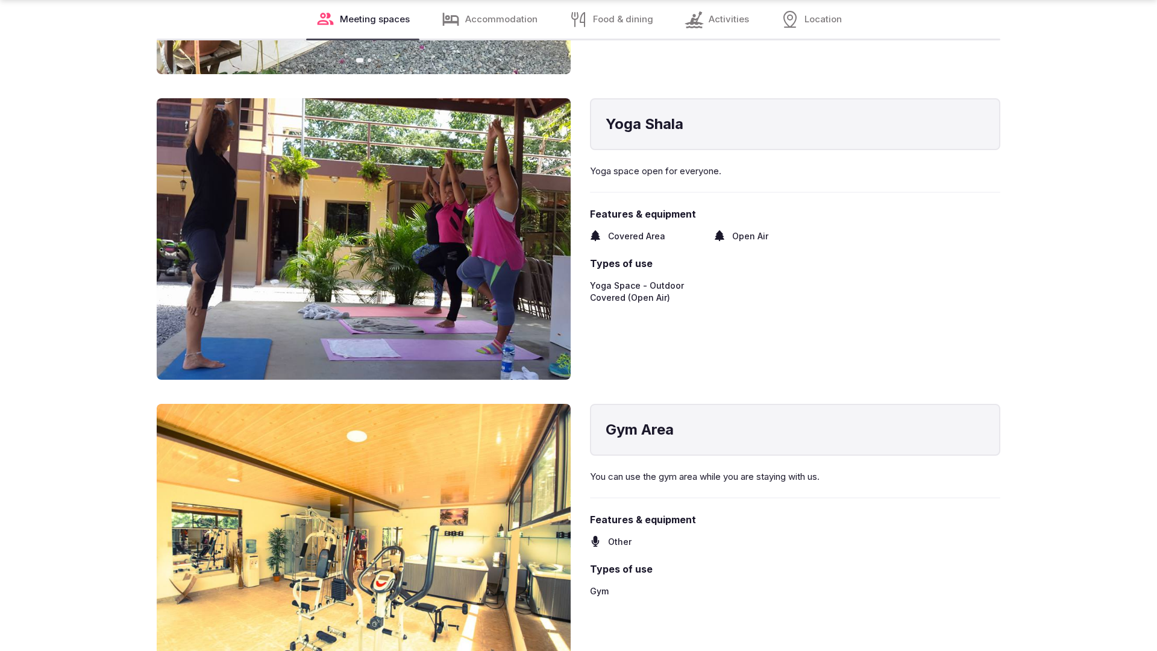
scroll to position [2386, 0]
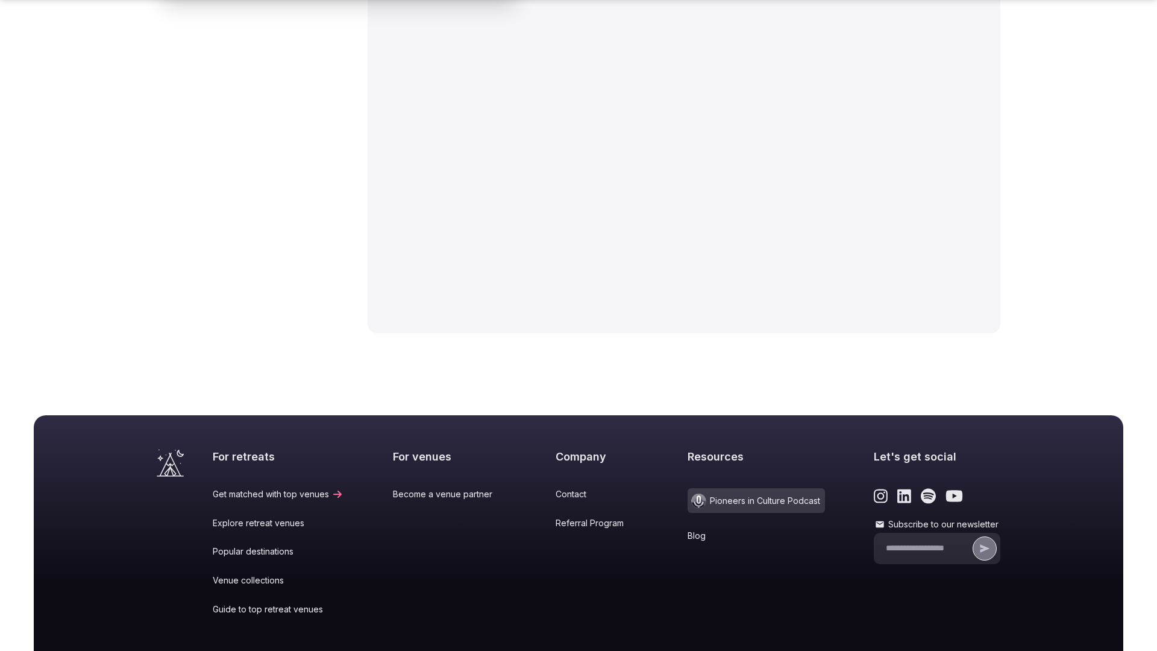
scroll to position [1885, 0]
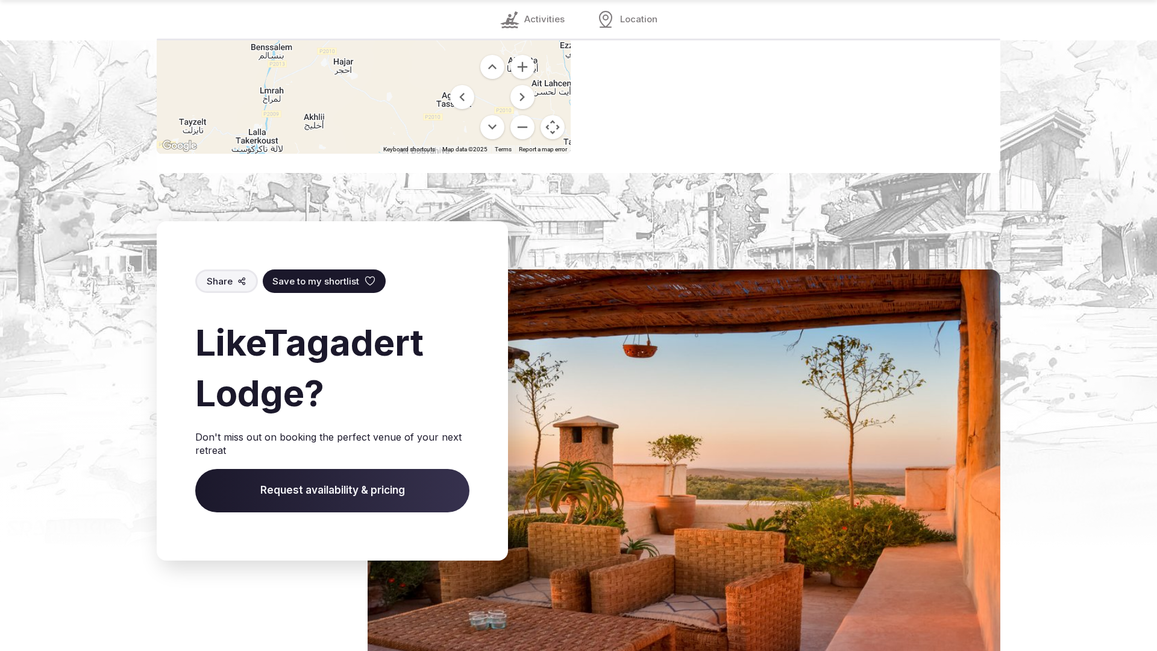
scroll to position [1695, 0]
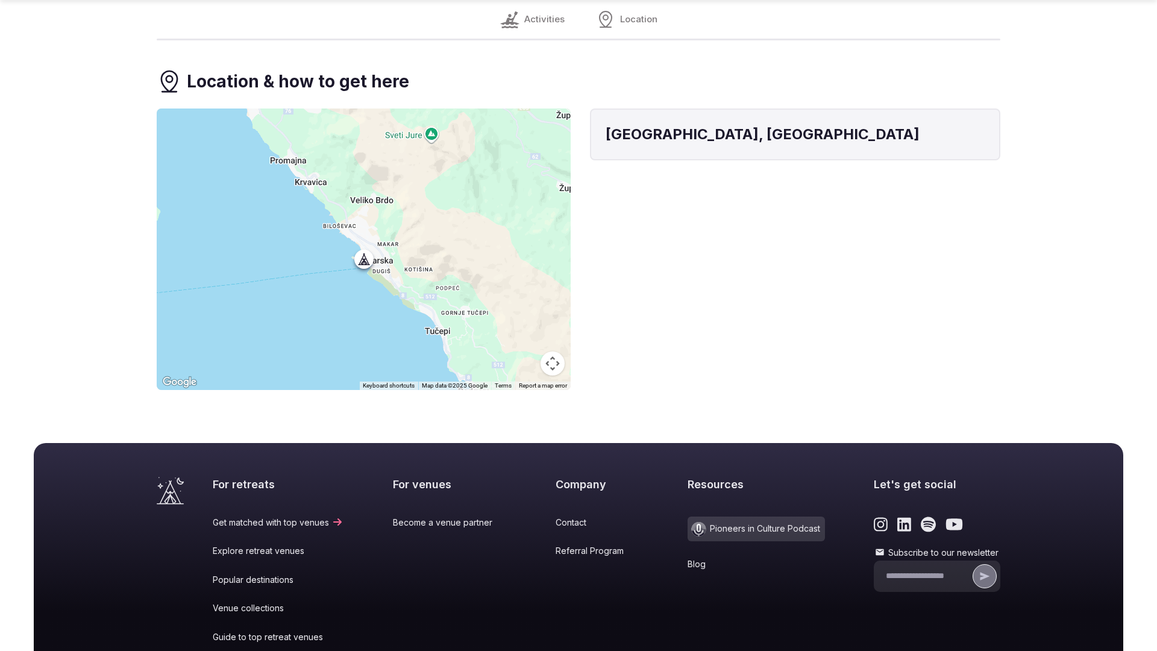
scroll to position [752, 0]
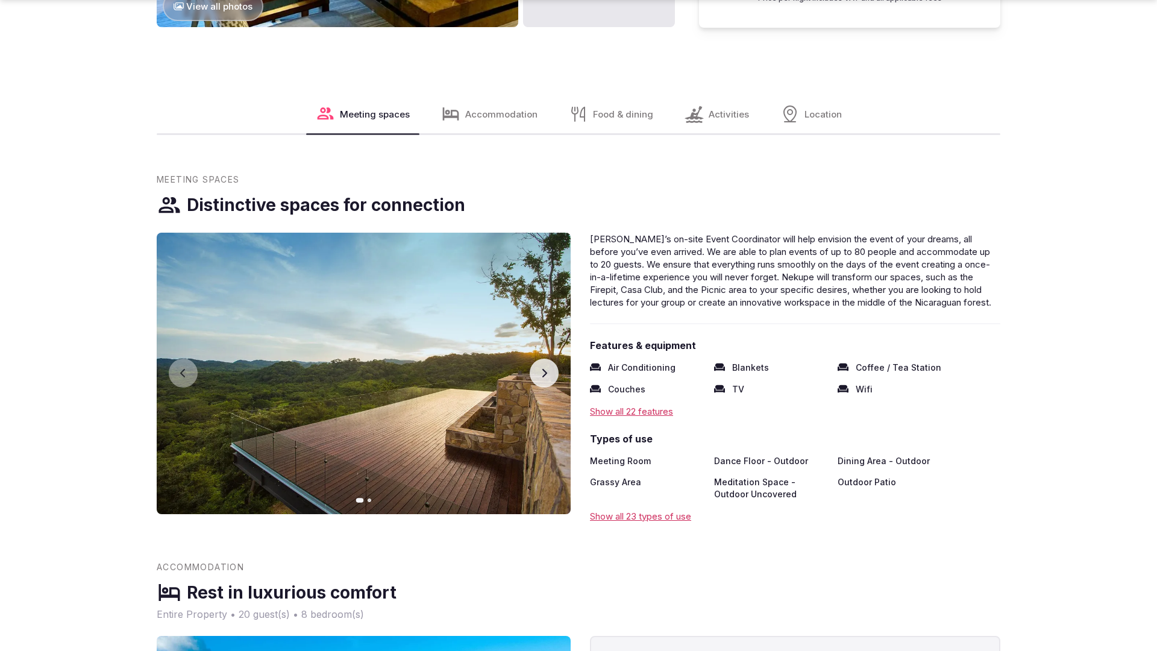
scroll to position [1841, 0]
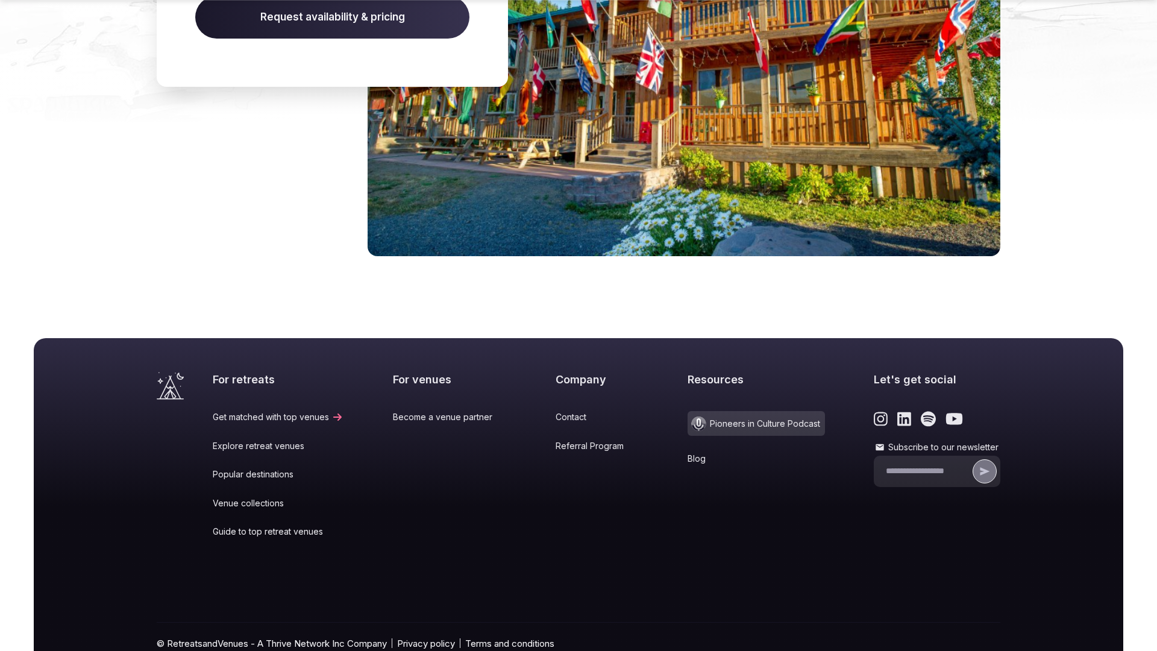
scroll to position [1308, 0]
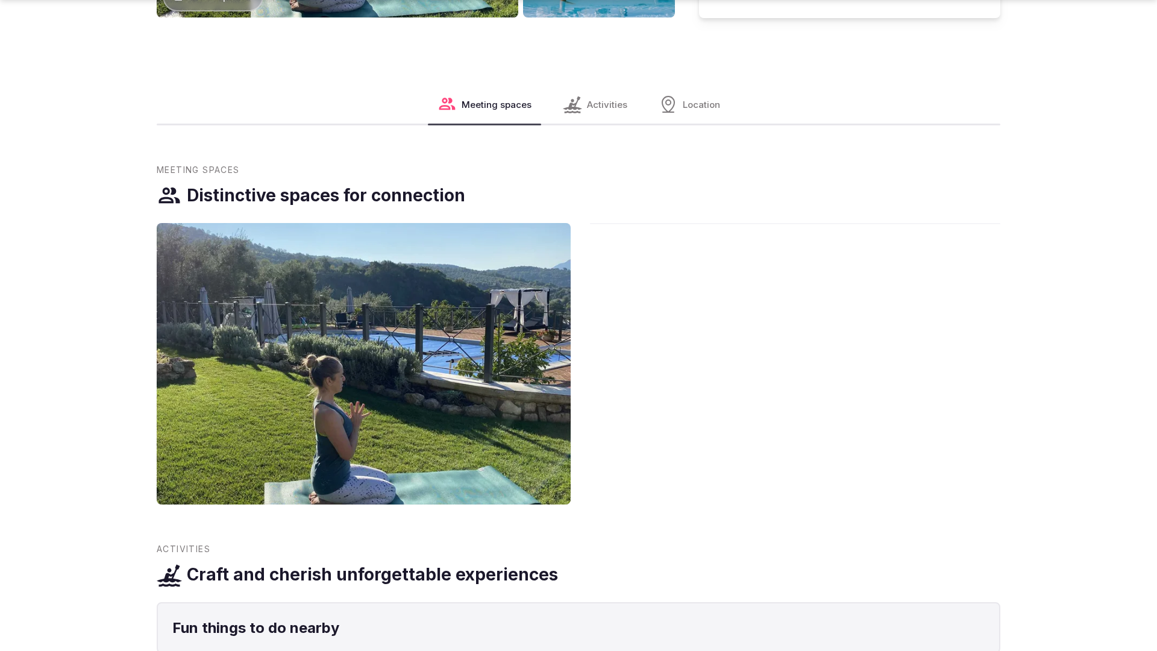
scroll to position [1841, 0]
